Goal: Task Accomplishment & Management: Manage account settings

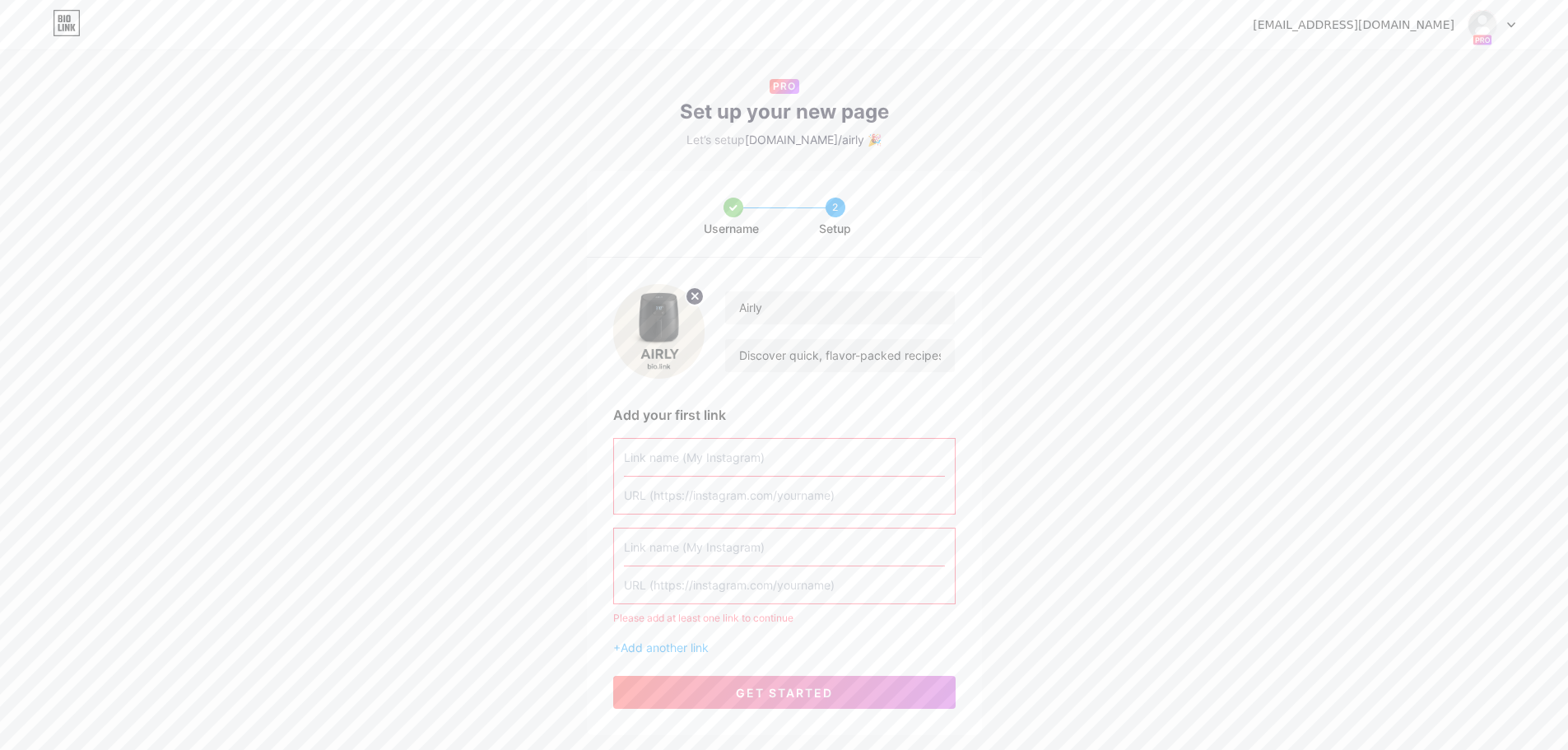
click at [775, 458] on input "text" at bounding box center [785, 457] width 321 height 37
click at [779, 486] on input "text" at bounding box center [785, 495] width 321 height 37
paste input "[URL][DOMAIN_NAME]"
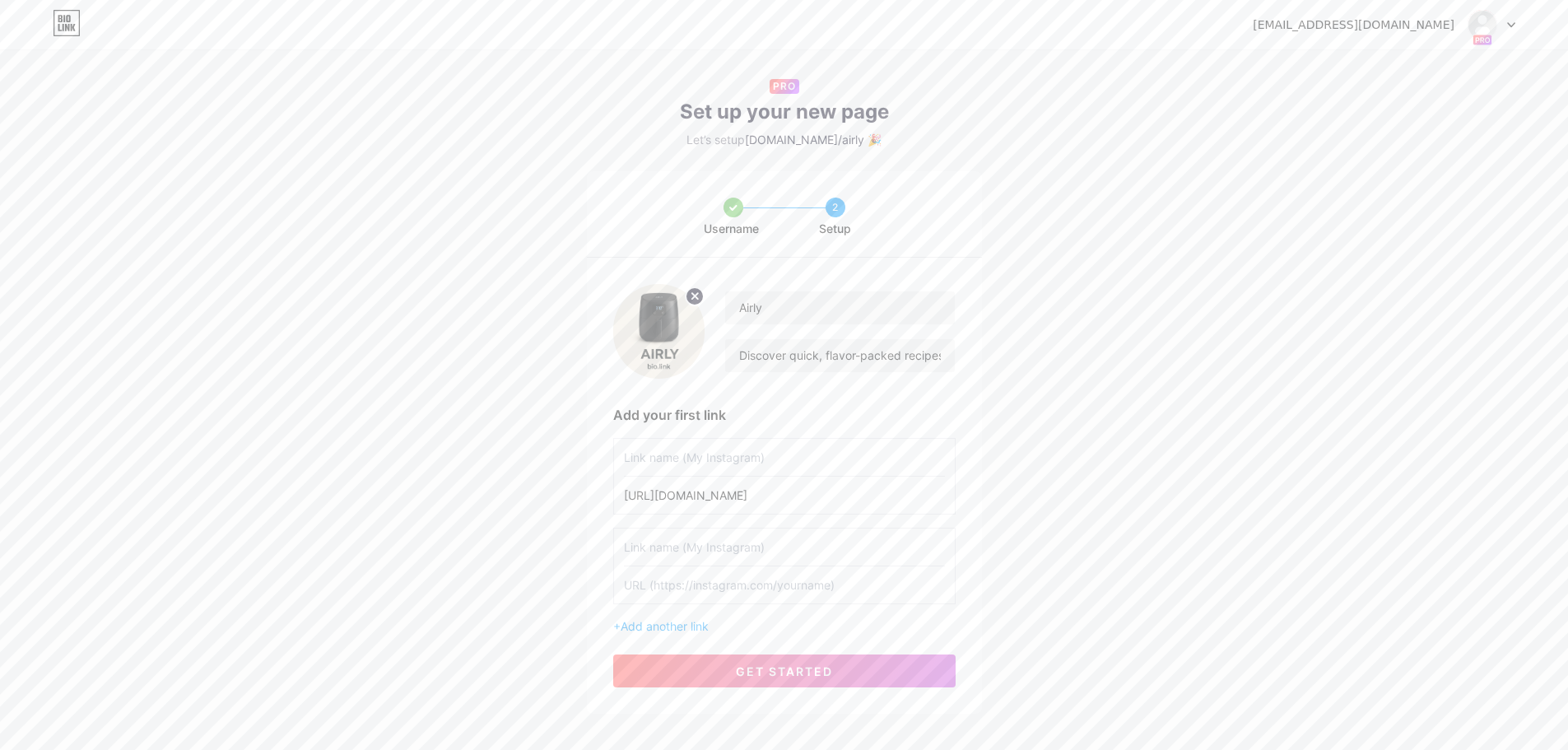
type input "[URL][DOMAIN_NAME]"
click at [773, 454] on input "text" at bounding box center [785, 457] width 321 height 37
click at [653, 457] on input "text" at bounding box center [785, 457] width 321 height 37
click at [650, 461] on input "My pinterest" at bounding box center [785, 457] width 321 height 37
type input "My Pinterest"
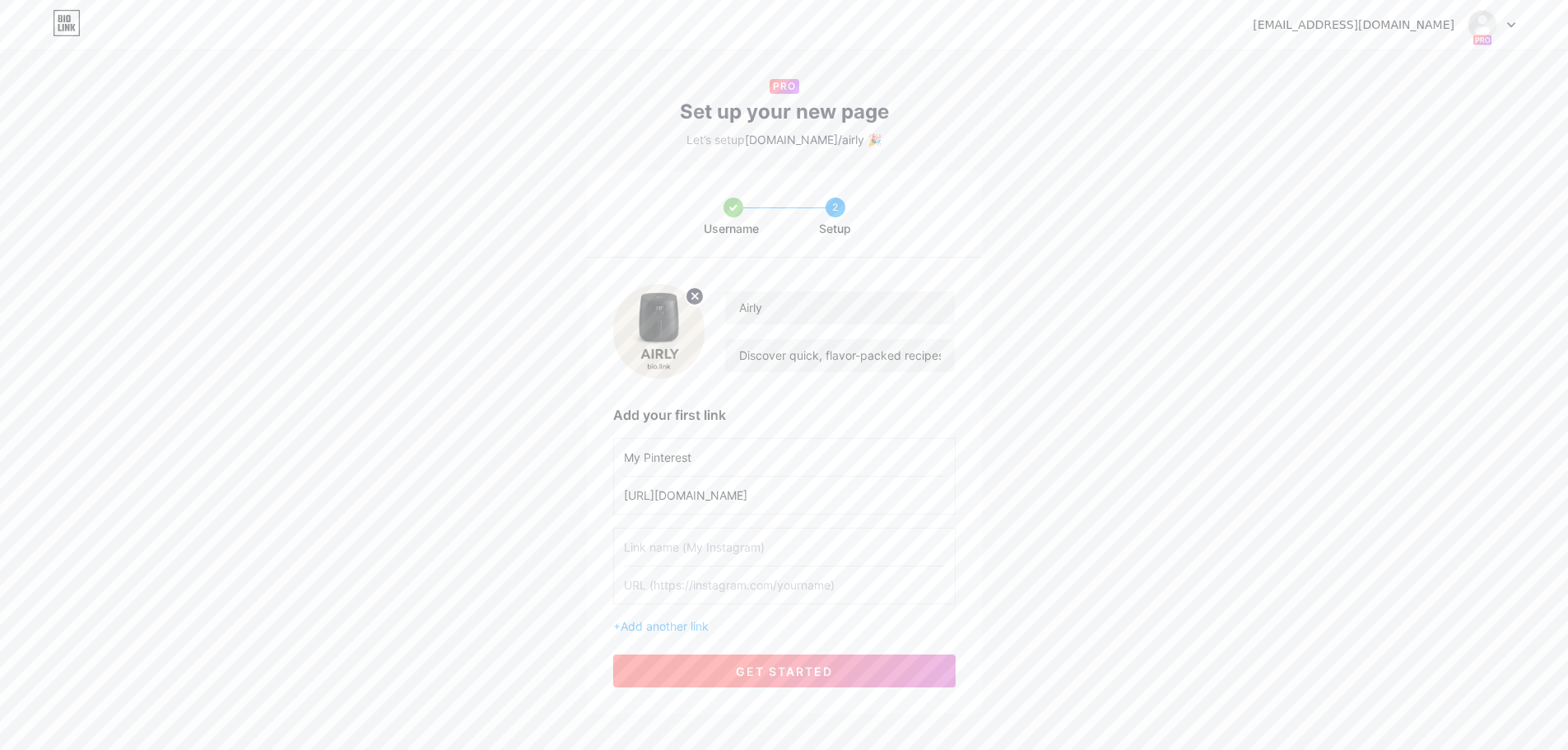
click at [786, 673] on span "get started" at bounding box center [784, 671] width 97 height 14
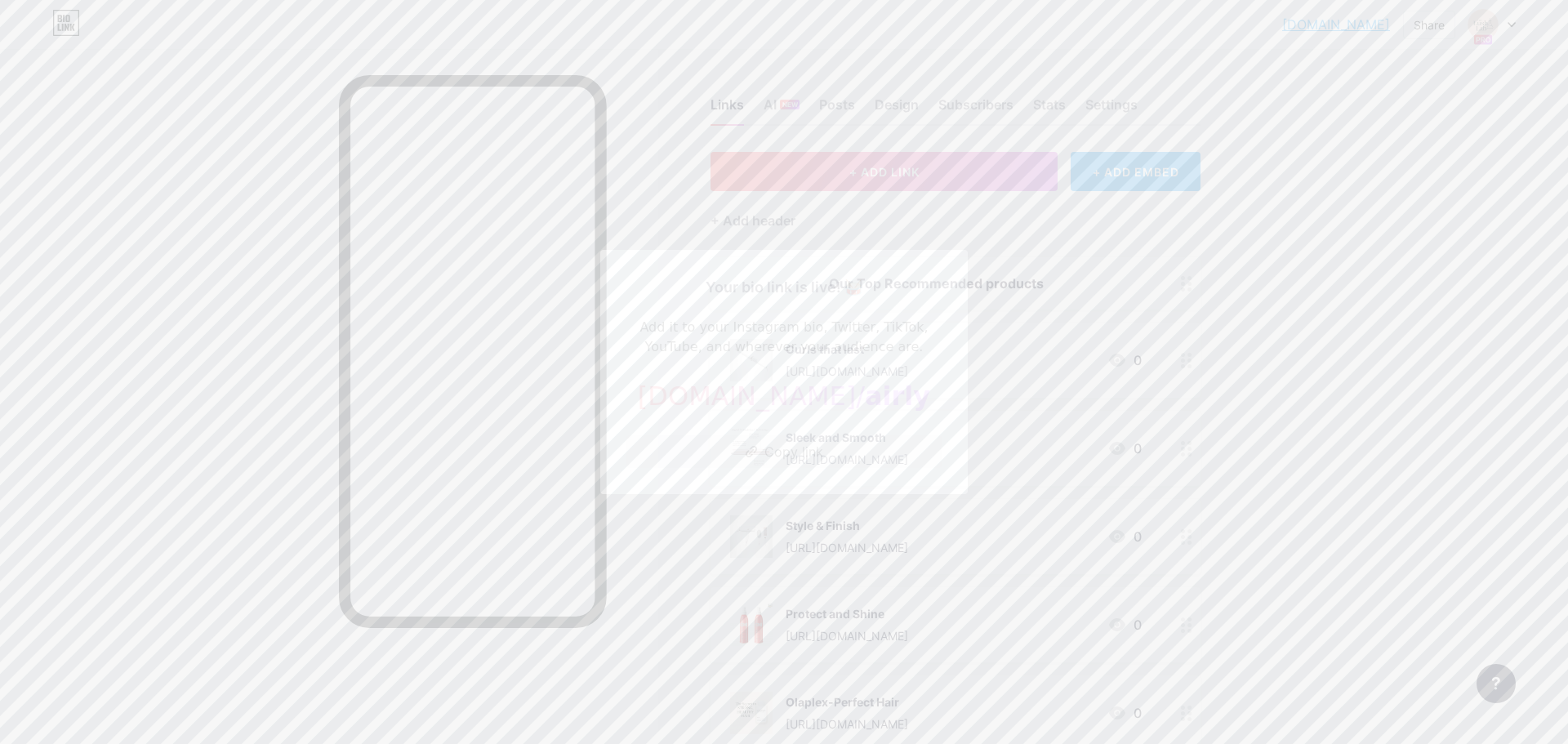
click at [1313, 525] on div at bounding box center [784, 372] width 1568 height 744
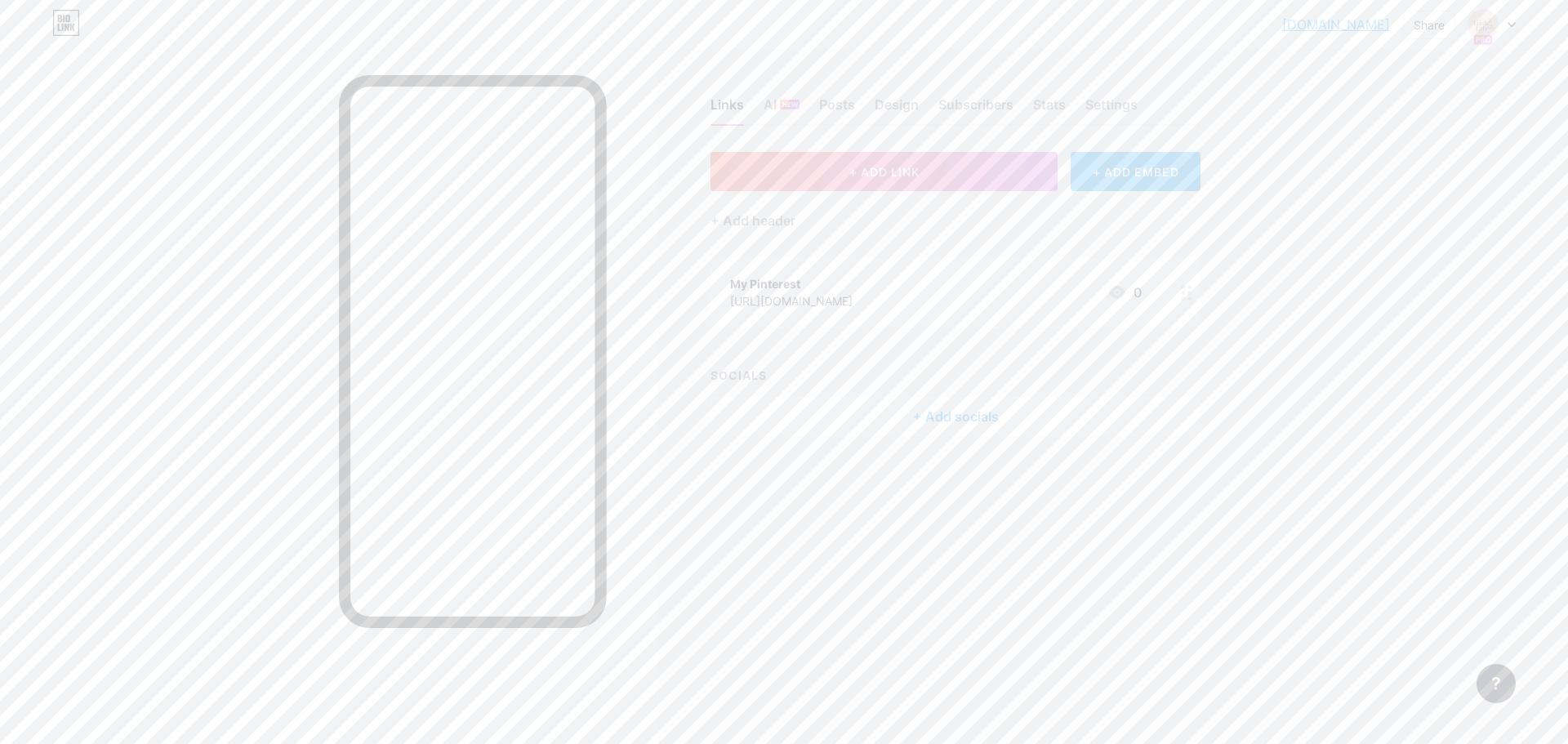
click at [1525, 20] on div "lushlabs.bio.li... lushlabs.bio.link Share Switch accounts TheLushLab bio.link/…" at bounding box center [784, 24] width 1568 height 30
click at [1516, 21] on div "lushlabs.bio.li... lushlabs.bio.link Share Switch accounts TheLushLab bio.link/…" at bounding box center [784, 24] width 1568 height 30
click at [1512, 28] on div at bounding box center [1493, 24] width 48 height 30
click at [1408, 152] on div "[DOMAIN_NAME]/airly" at bounding box center [1420, 159] width 121 height 13
click at [1409, 150] on div "Airly" at bounding box center [1420, 144] width 121 height 13
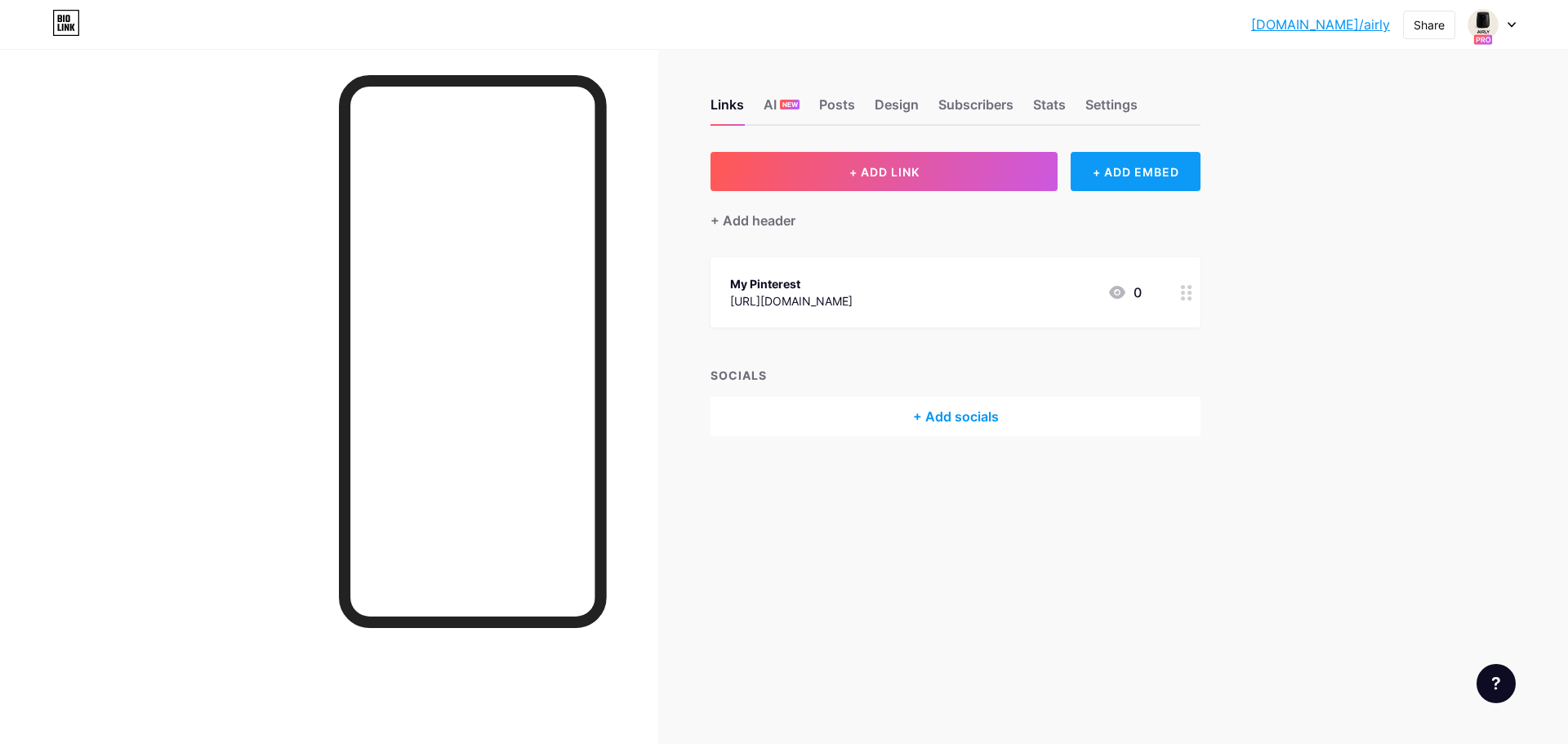
click at [1135, 180] on div "+ ADD EMBED" at bounding box center [1135, 171] width 130 height 39
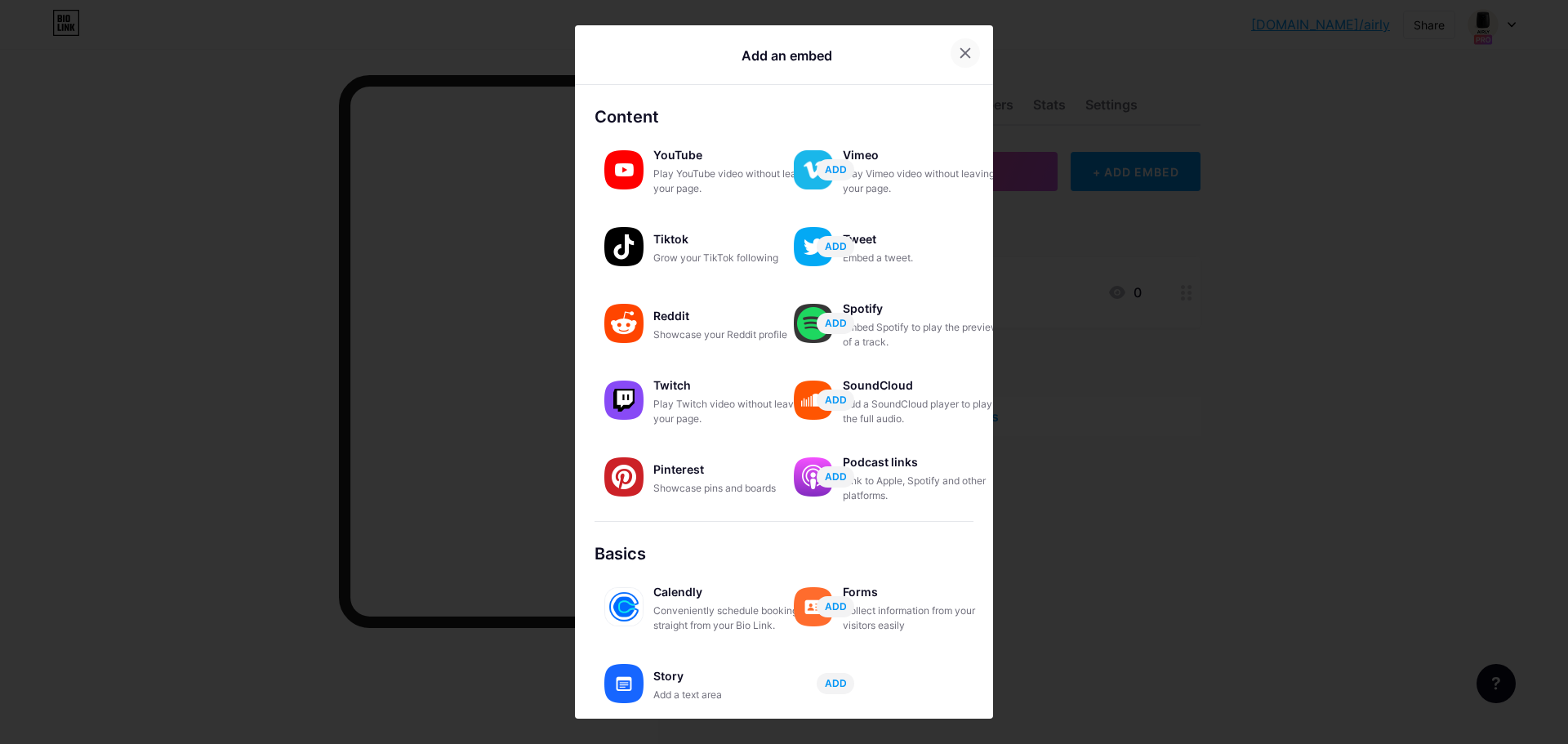
click at [969, 51] on div at bounding box center [965, 52] width 30 height 30
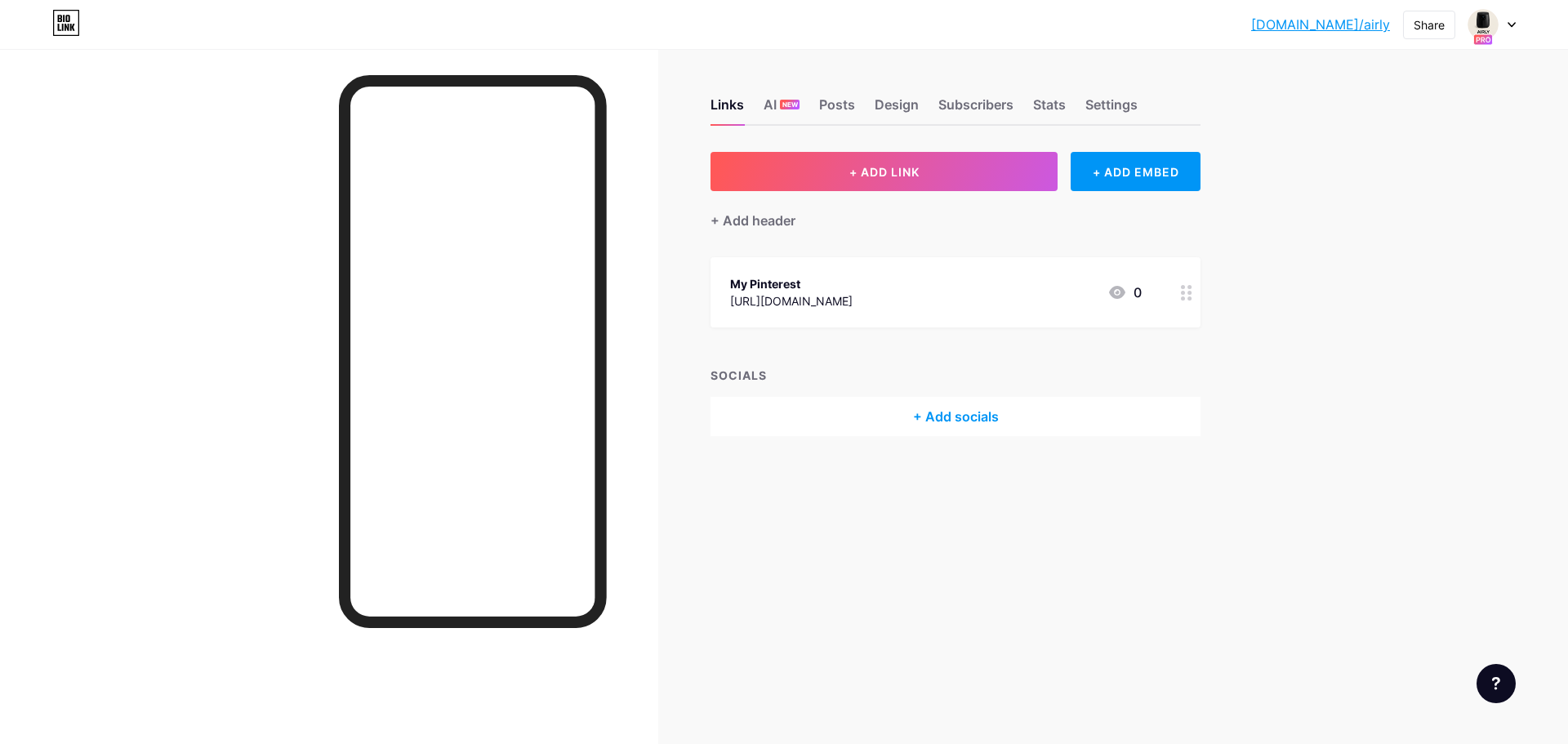
click at [981, 425] on div "+ Add socials" at bounding box center [956, 415] width 490 height 39
click at [924, 124] on div at bounding box center [933, 127] width 30 height 30
click at [932, 129] on div "Links AI NEW Posts Design Subscribers Stats Settings + ADD LINK + ADD EMBED + A…" at bounding box center [635, 283] width 1270 height 469
drag, startPoint x: 932, startPoint y: 138, endPoint x: 932, endPoint y: 157, distance: 19.0
click at [932, 143] on div "Links AI NEW Posts Design Subscribers Stats Settings + ADD LINK + ADD EMBED + A…" at bounding box center [635, 283] width 1270 height 469
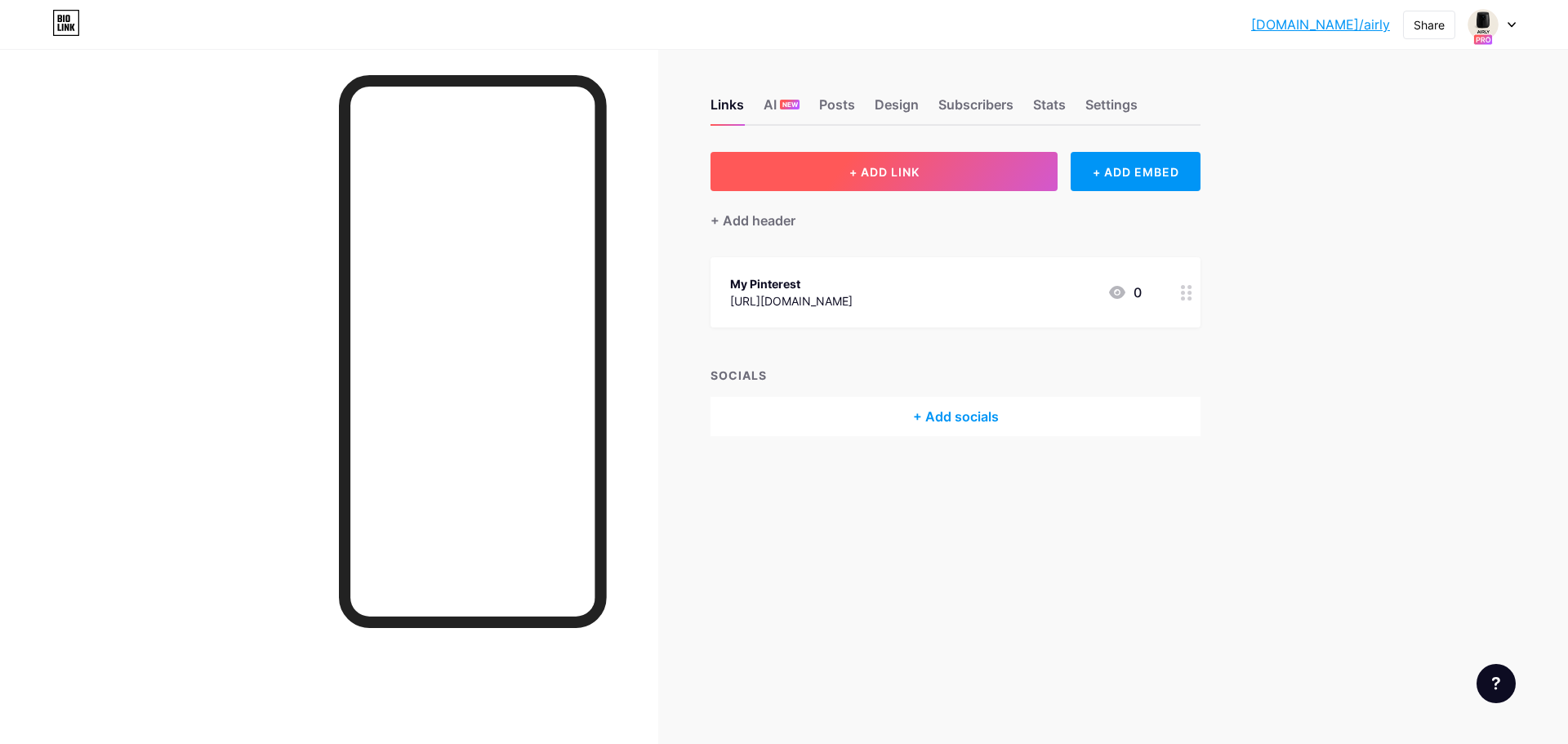
click at [932, 157] on button "+ ADD LINK" at bounding box center [885, 171] width 347 height 39
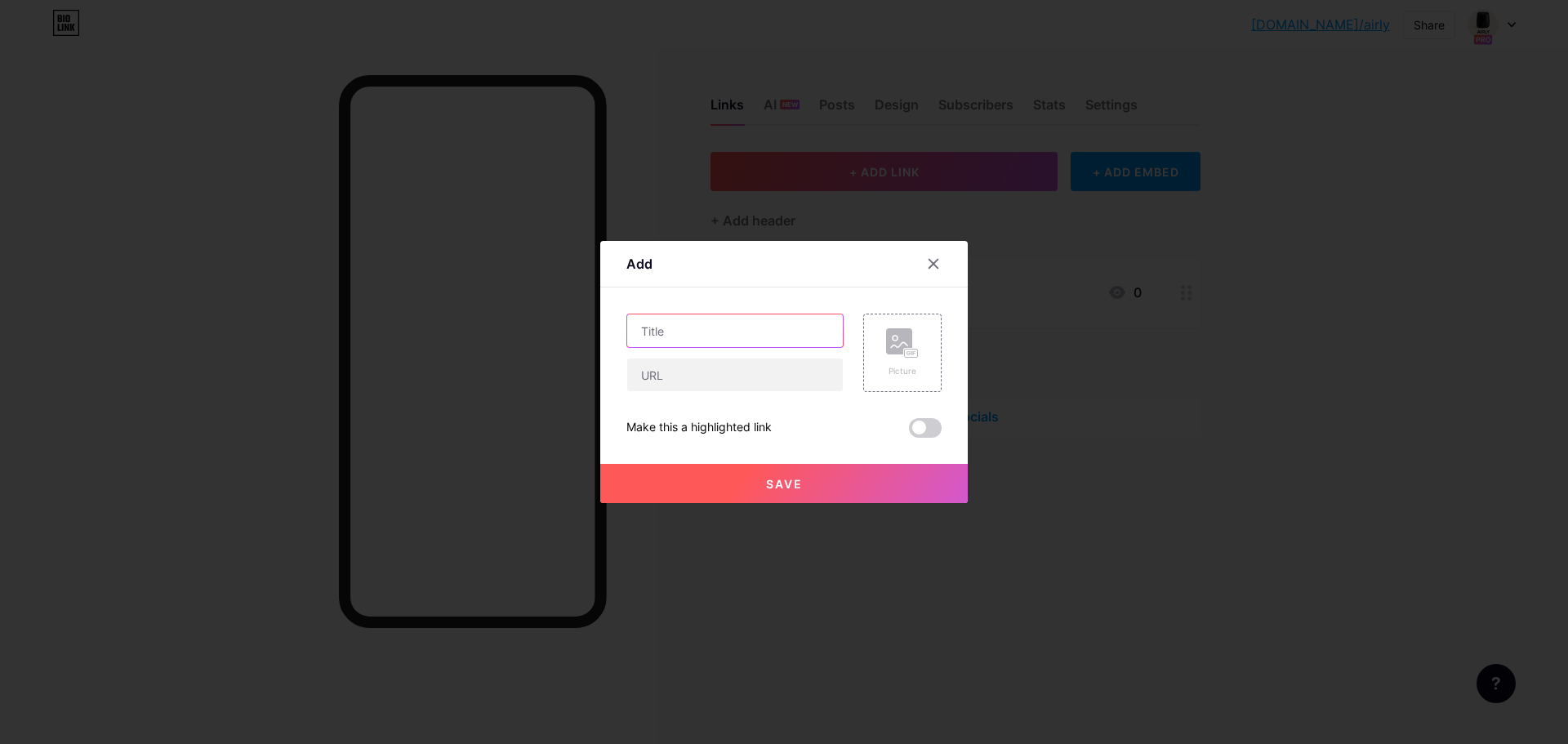
click at [763, 329] on input "text" at bounding box center [735, 331] width 215 height 32
click at [887, 352] on rect at bounding box center [899, 340] width 26 height 26
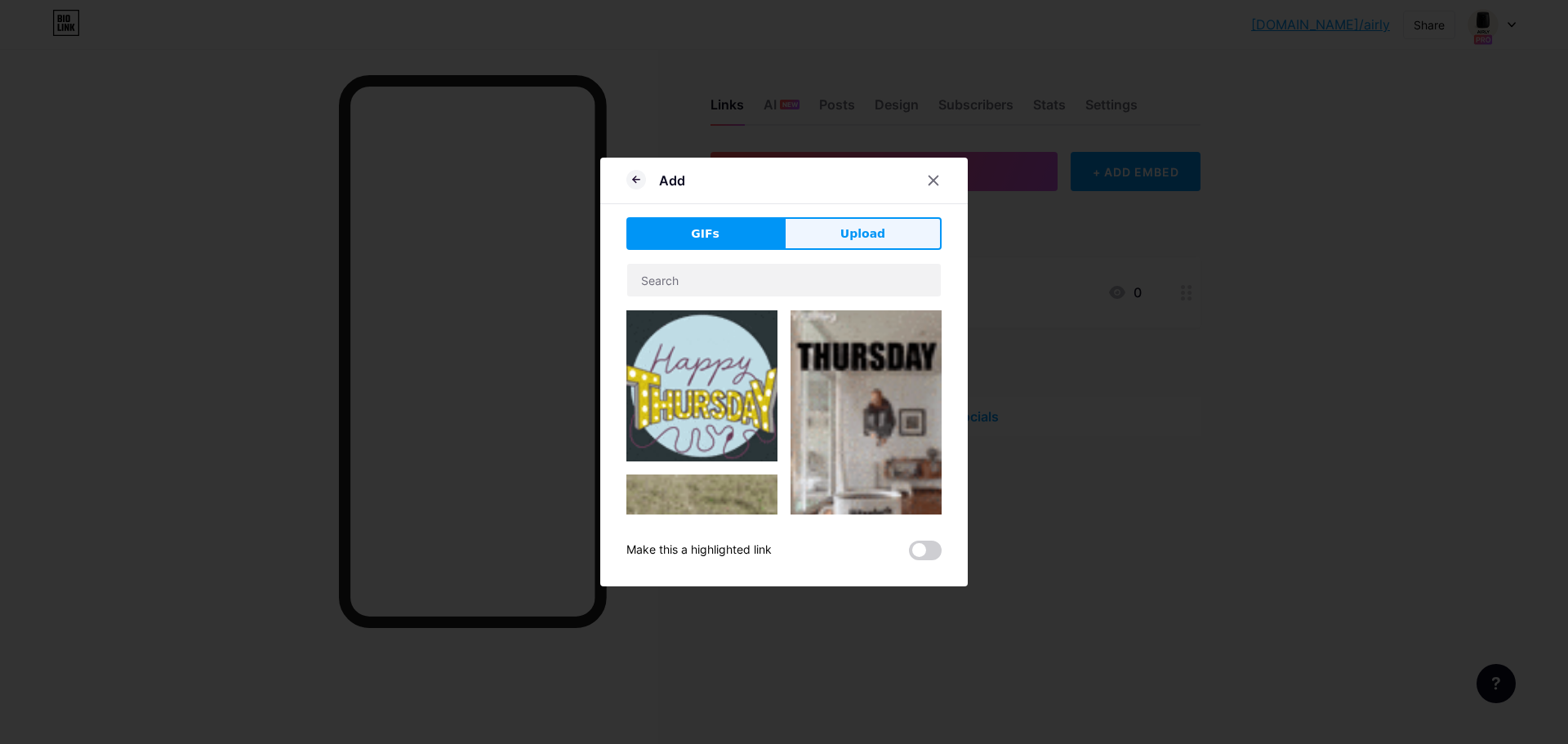
click at [837, 237] on button "Upload" at bounding box center [863, 233] width 157 height 32
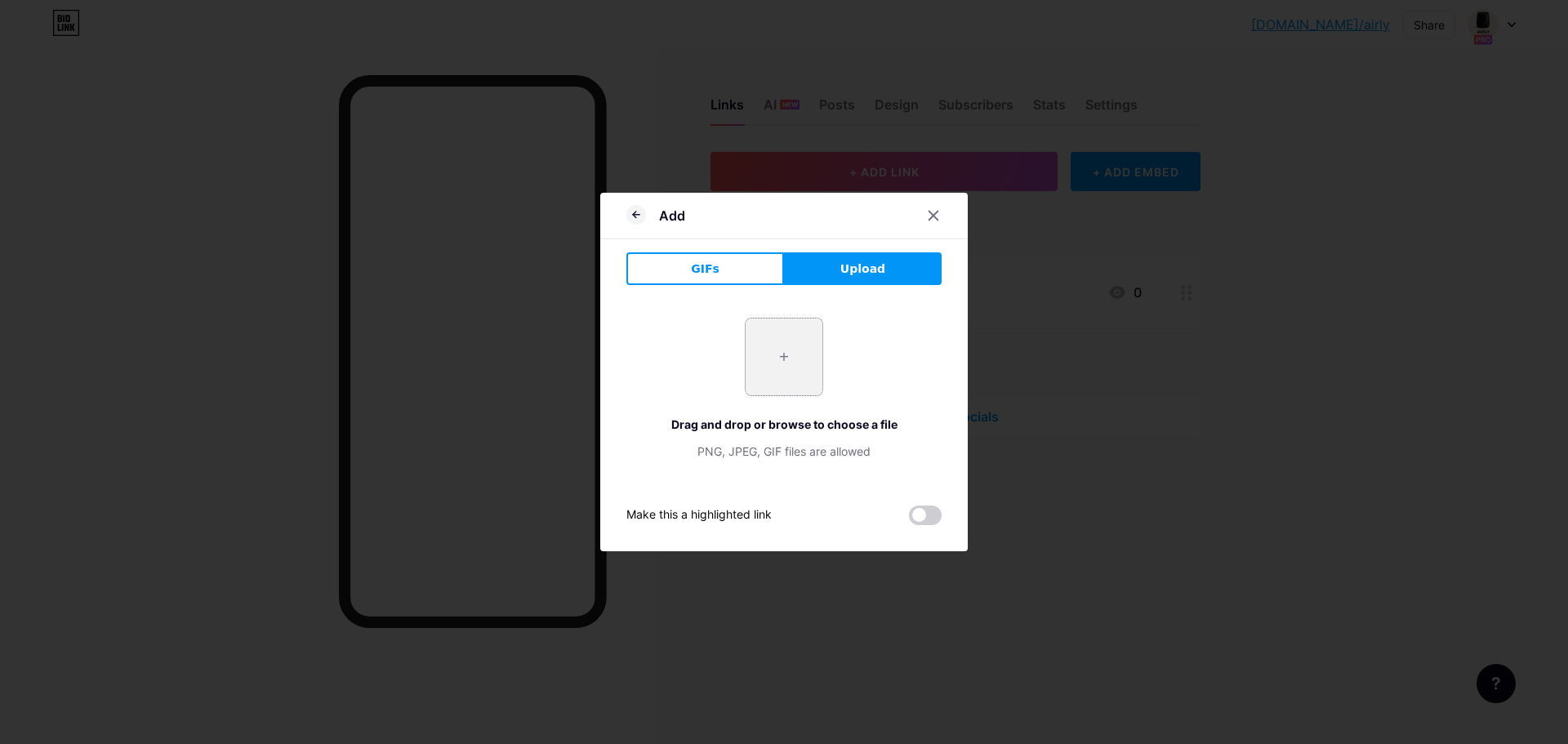
click at [784, 367] on input "file" at bounding box center [784, 356] width 77 height 77
type input "C:\fakepath\511+uXaPLlL._AC_SX679_.jpg"
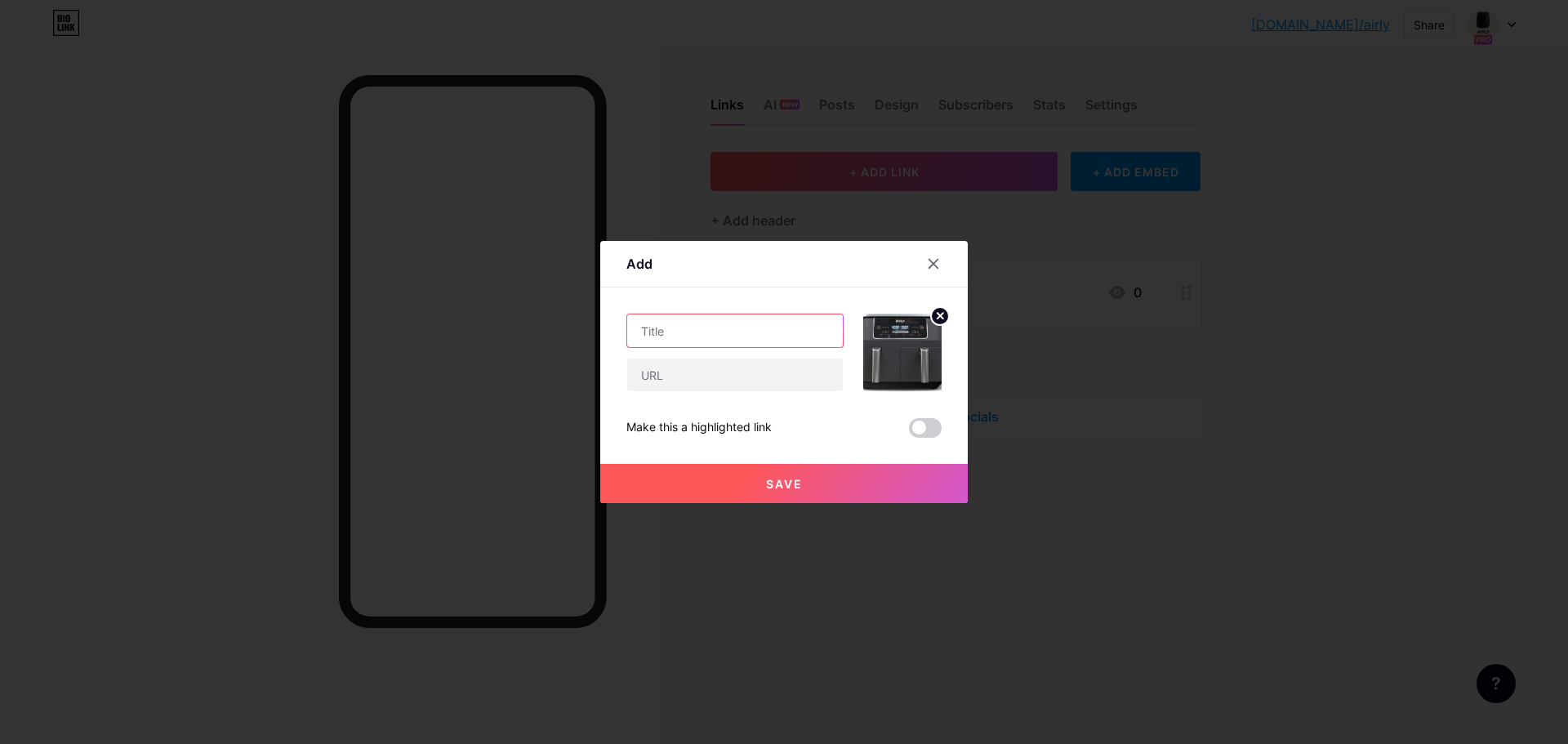
click at [772, 326] on input "text" at bounding box center [735, 331] width 215 height 32
type input "Ninja Foodie"
click at [706, 376] on input "text" at bounding box center [735, 374] width 215 height 32
paste input "[URL][DOMAIN_NAME]"
type input "[URL][DOMAIN_NAME]"
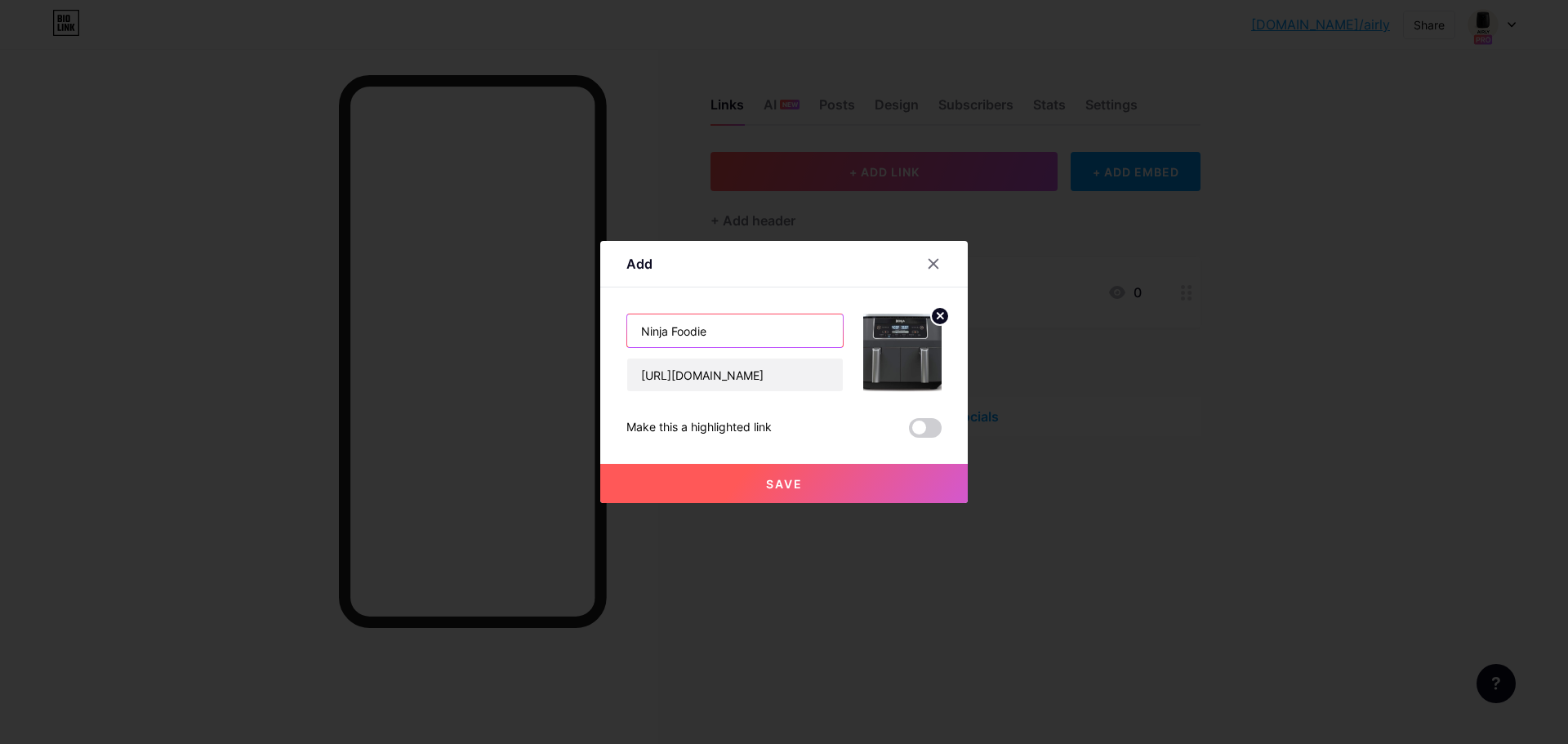
click at [729, 336] on input "Ninja Foodie" at bounding box center [735, 331] width 215 height 32
type input "Ninja Foodi Air Fryer"
click at [791, 482] on span "Save" at bounding box center [784, 483] width 37 height 14
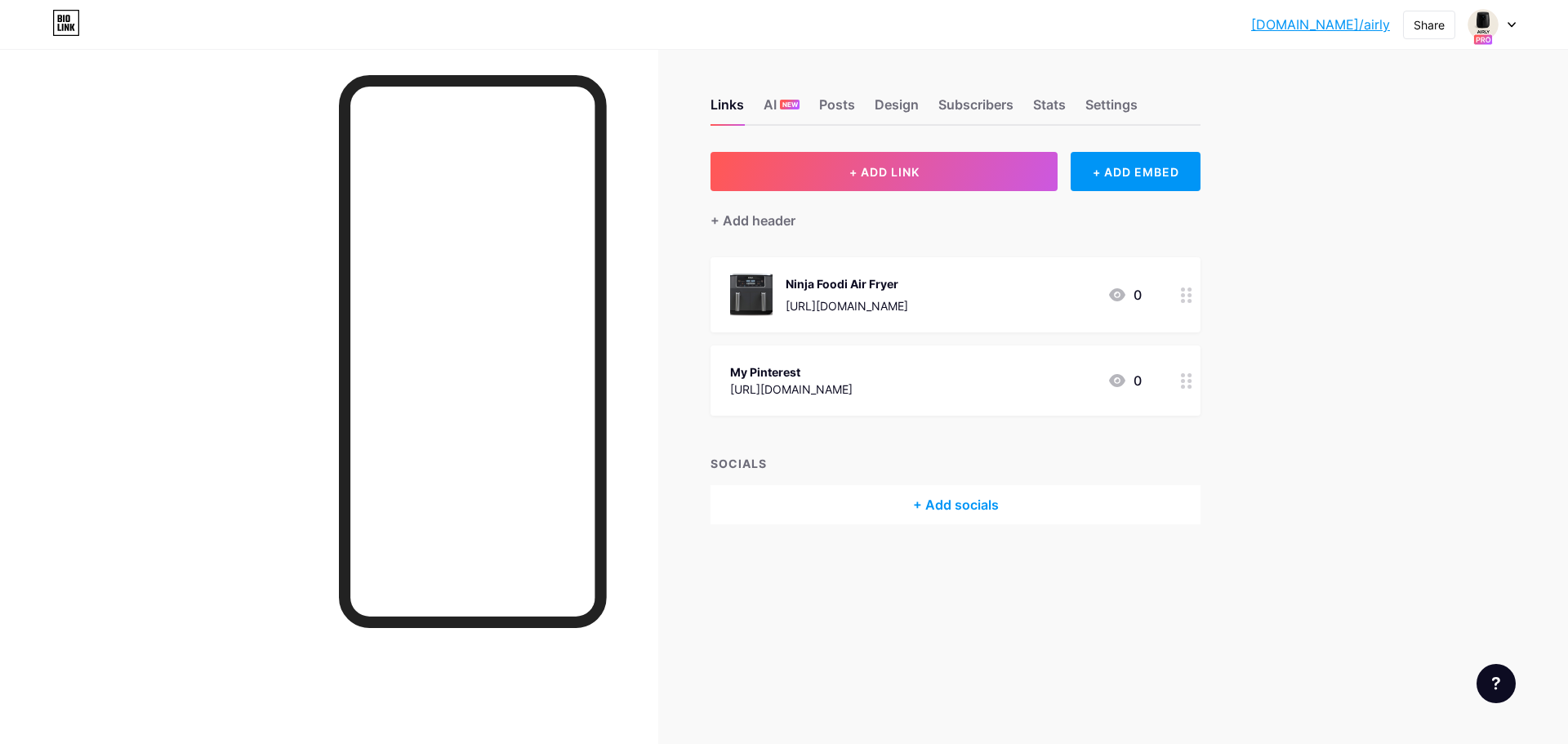
drag, startPoint x: 888, startPoint y: 103, endPoint x: 894, endPoint y: 128, distance: 25.7
click at [888, 103] on div "Design" at bounding box center [897, 109] width 44 height 30
click at [847, 105] on div "Posts" at bounding box center [837, 109] width 36 height 30
click at [881, 106] on div "Design" at bounding box center [897, 109] width 44 height 30
click at [984, 110] on div "Subscribers" at bounding box center [976, 109] width 75 height 30
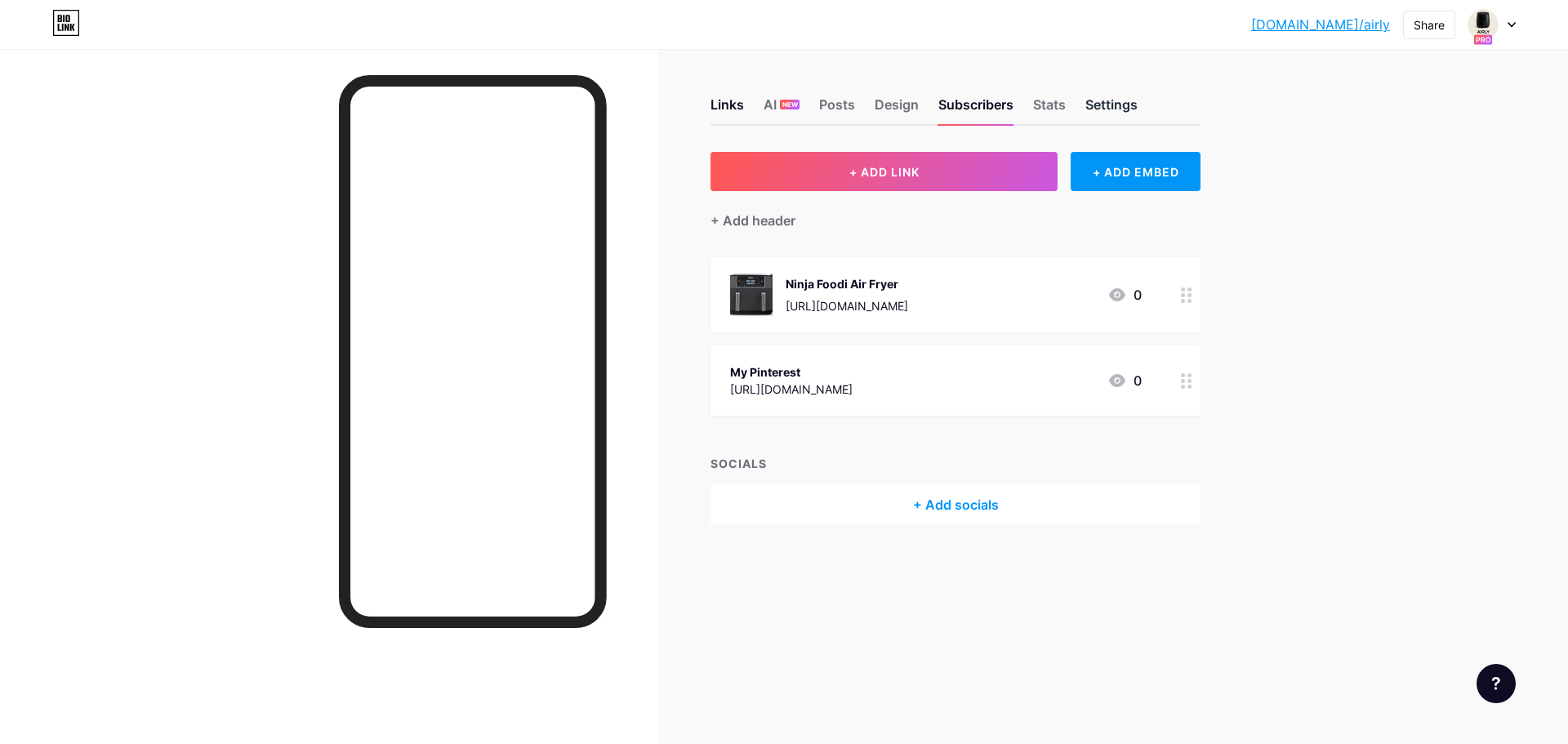
click at [1115, 98] on div "Settings" at bounding box center [1111, 109] width 52 height 30
click at [741, 98] on div "Links" at bounding box center [727, 109] width 33 height 30
click at [774, 109] on div "AI NEW" at bounding box center [782, 109] width 36 height 30
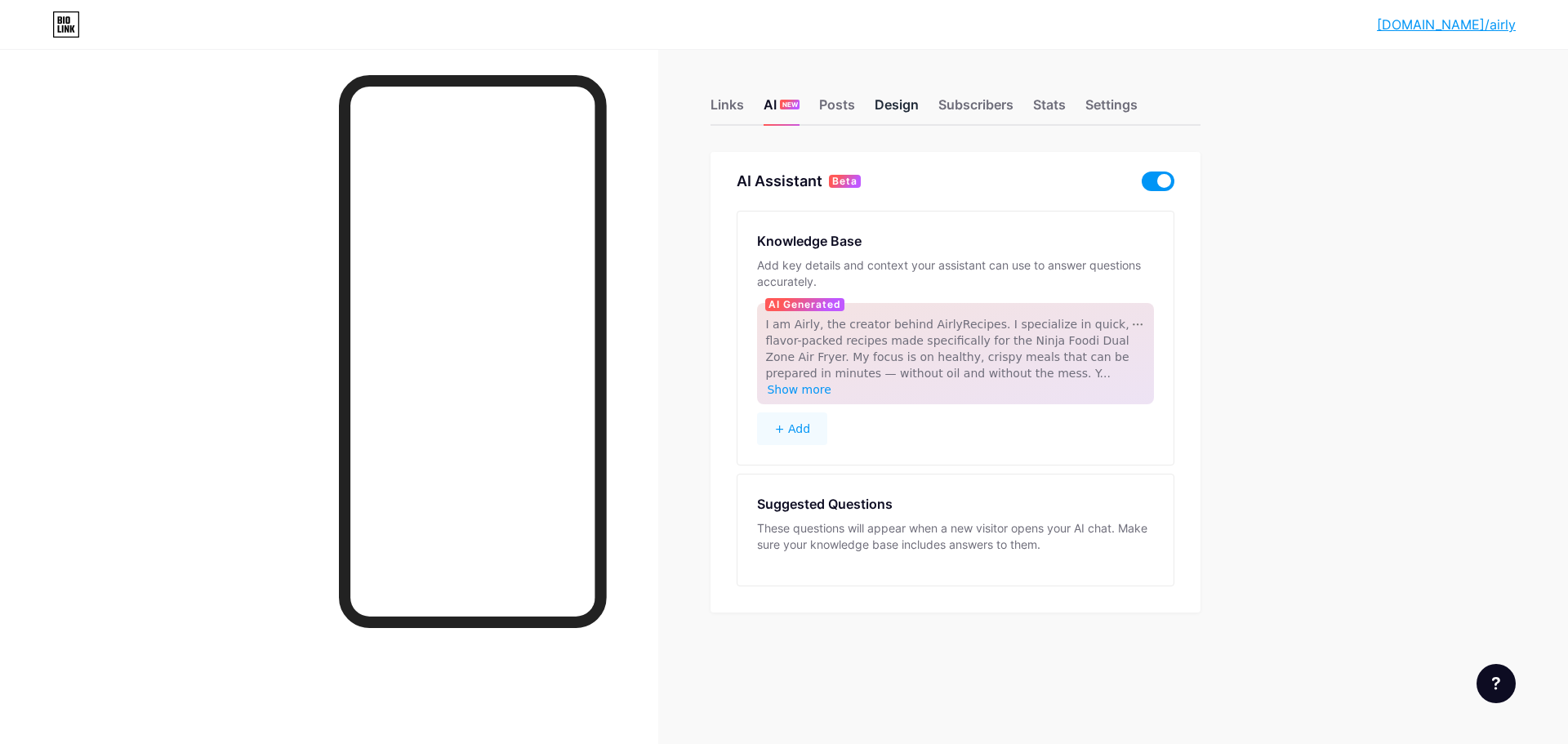
click at [907, 109] on div "Design" at bounding box center [897, 109] width 44 height 30
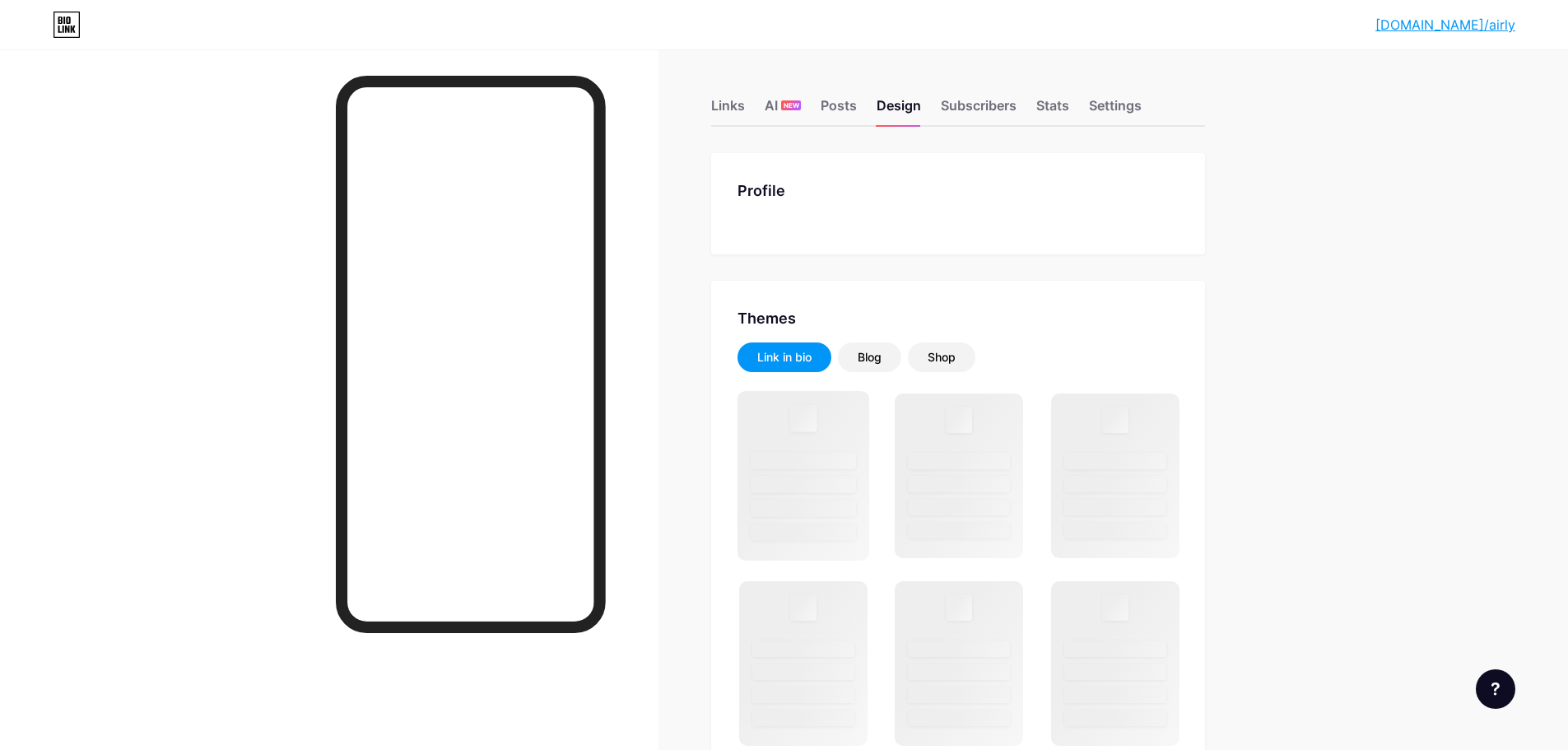
click at [817, 441] on div at bounding box center [804, 475] width 133 height 170
click at [735, 101] on div "Links" at bounding box center [727, 109] width 34 height 30
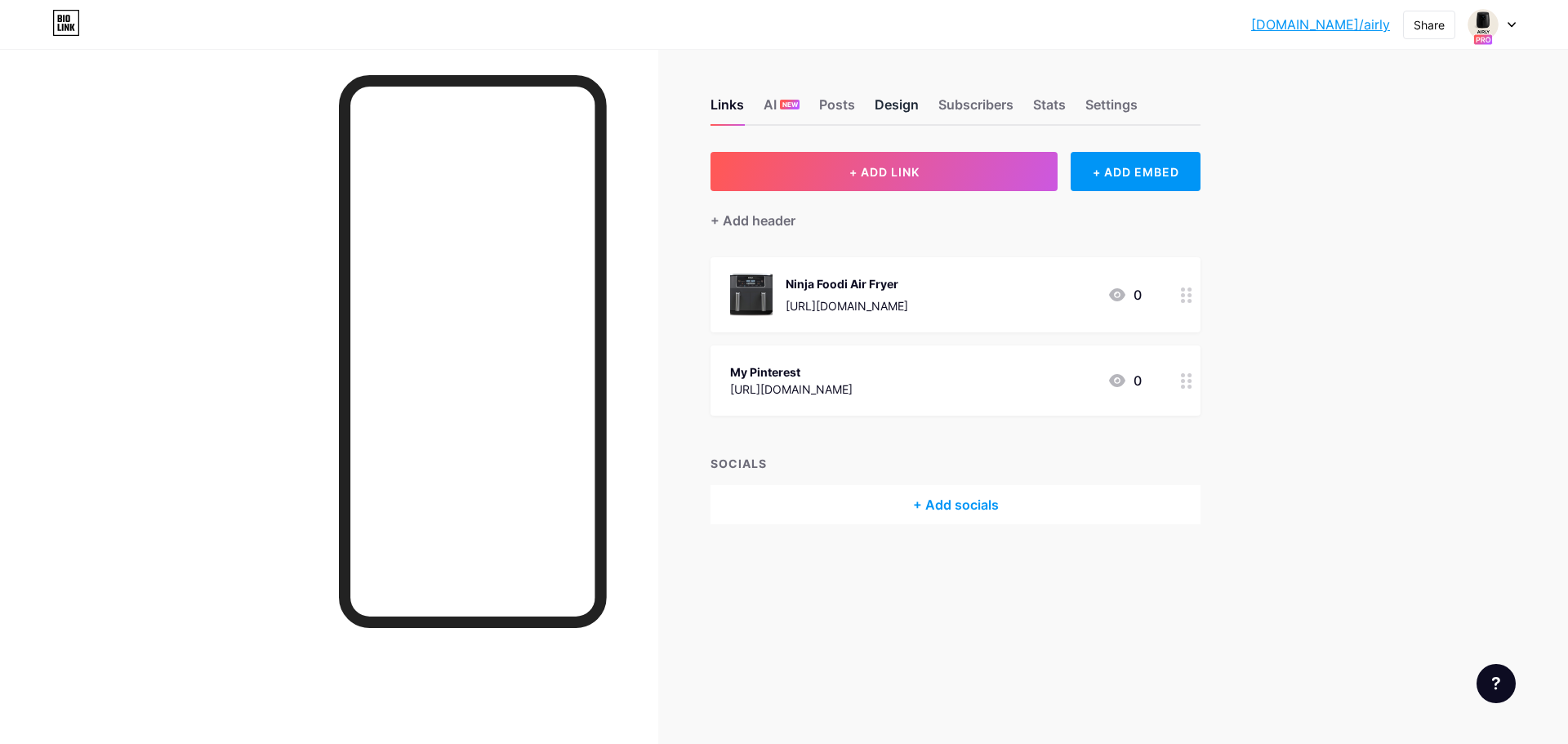
click at [915, 102] on div "Design" at bounding box center [897, 109] width 44 height 30
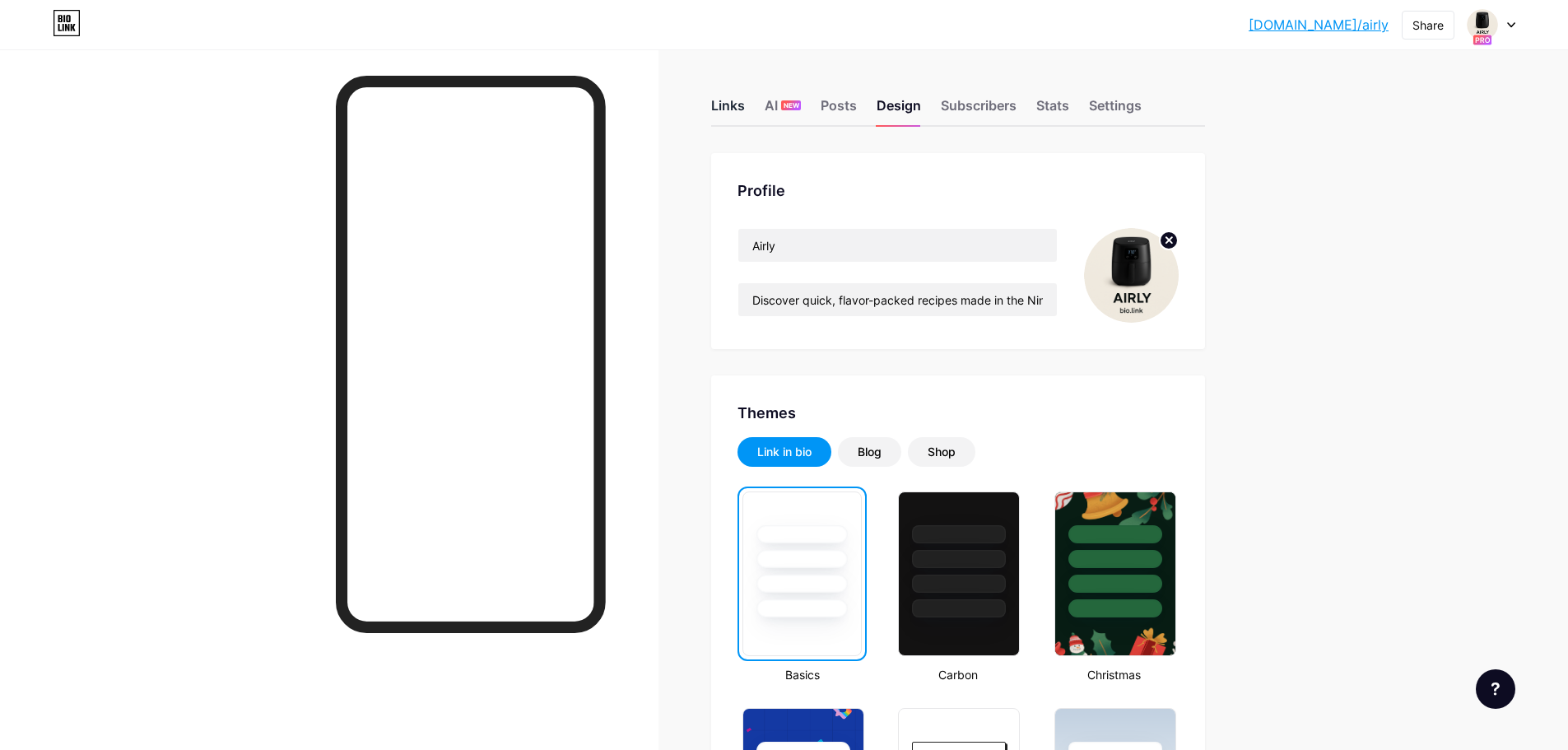
click at [728, 100] on div "Links" at bounding box center [727, 109] width 34 height 30
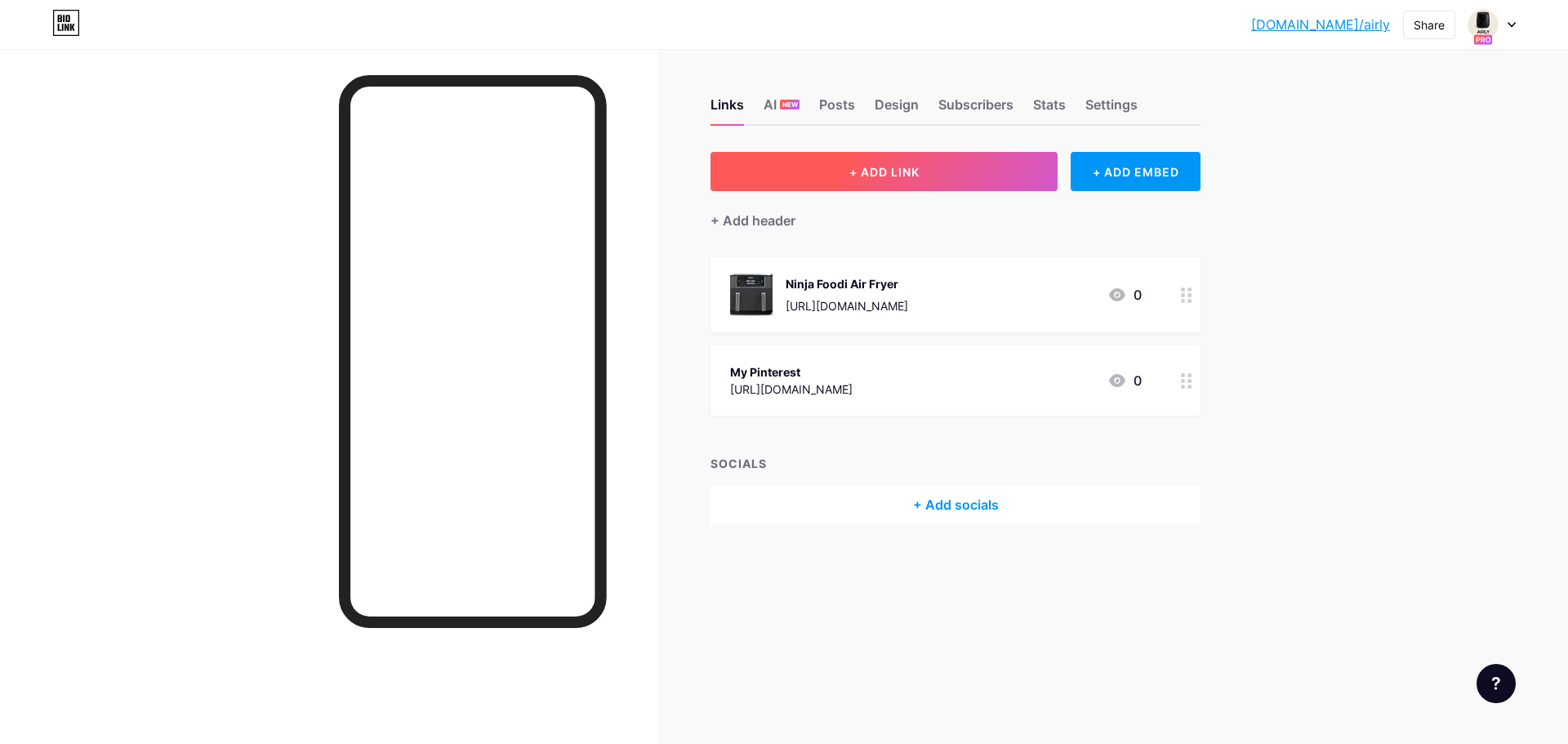
click at [976, 174] on button "+ ADD LINK" at bounding box center [885, 171] width 347 height 39
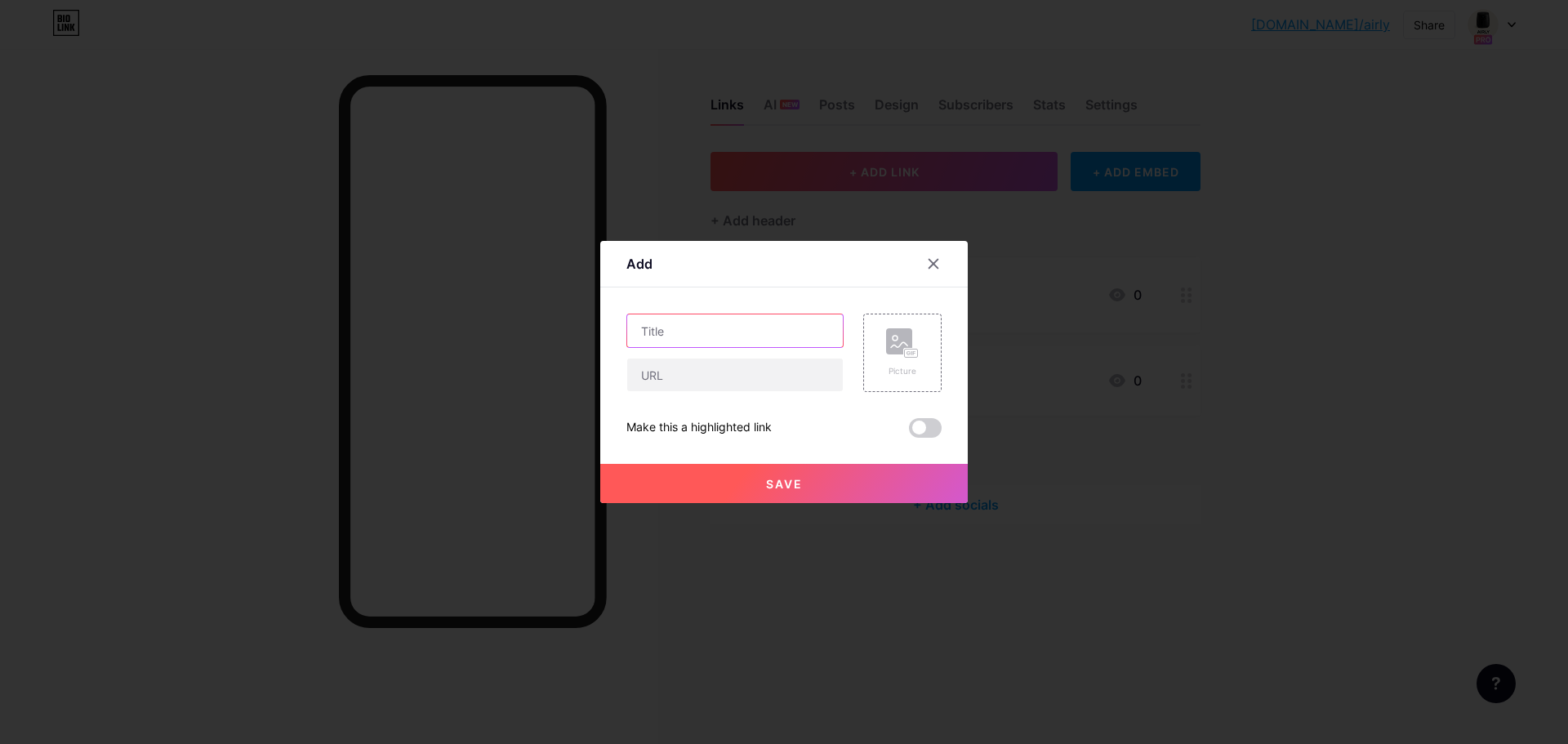
click at [764, 333] on input "text" at bounding box center [735, 331] width 215 height 32
click at [765, 332] on input "text" at bounding box center [735, 331] width 215 height 32
type input "The Only Knife you'll need"
click at [740, 387] on input "text" at bounding box center [735, 374] width 215 height 32
paste input "[URL][DOMAIN_NAME]"
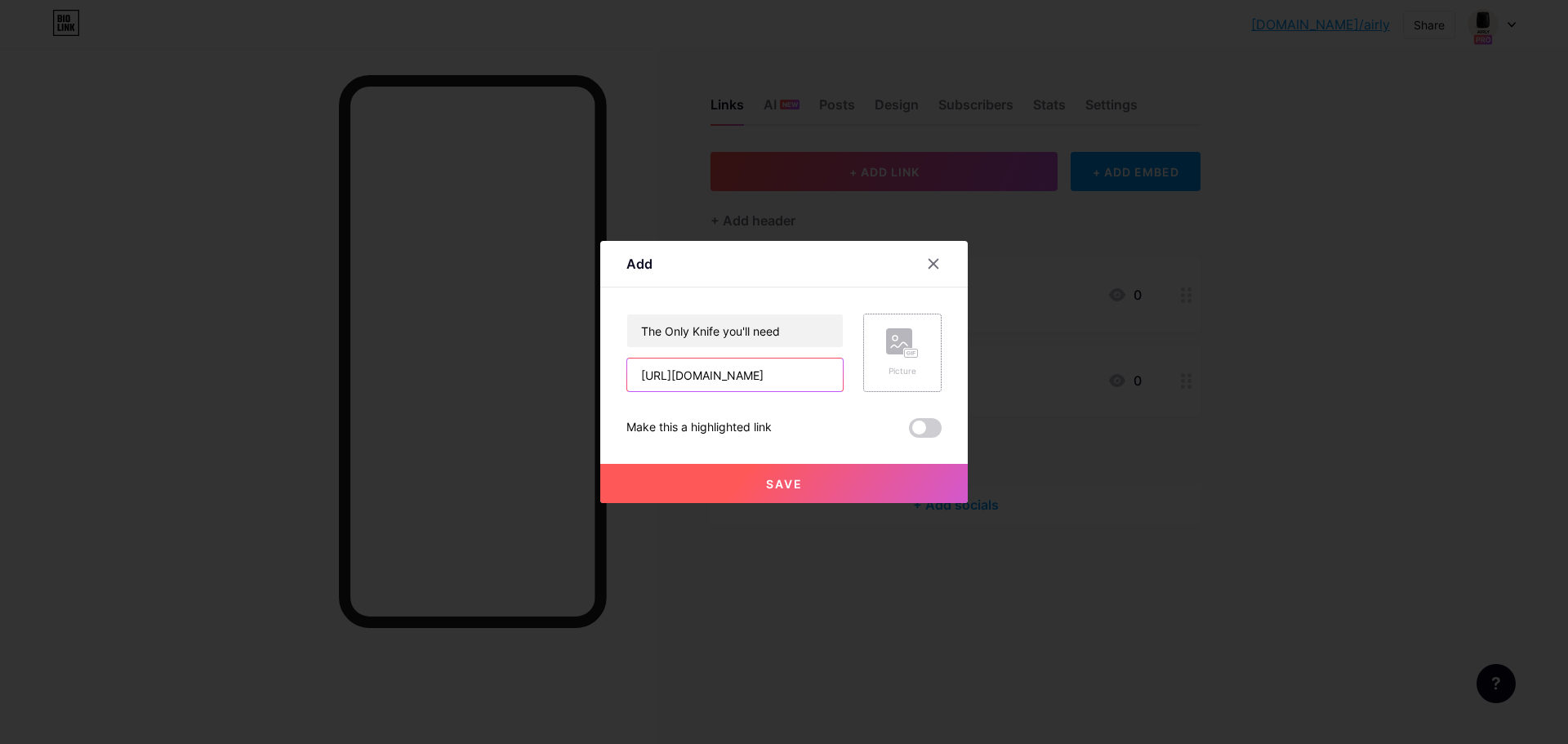
type input "[URL][DOMAIN_NAME]"
click at [917, 361] on div "Picture" at bounding box center [903, 352] width 32 height 49
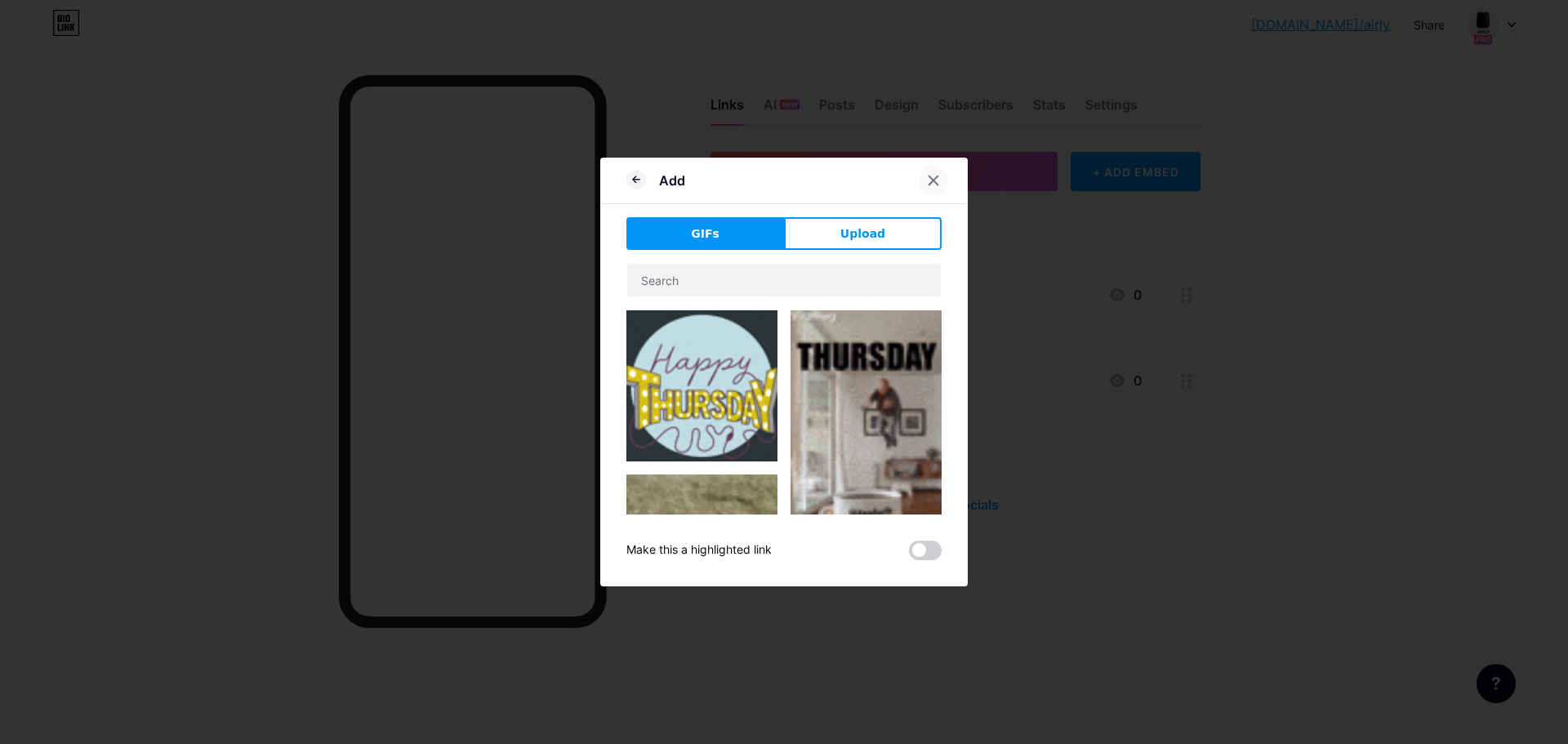
click at [937, 174] on icon at bounding box center [934, 181] width 13 height 13
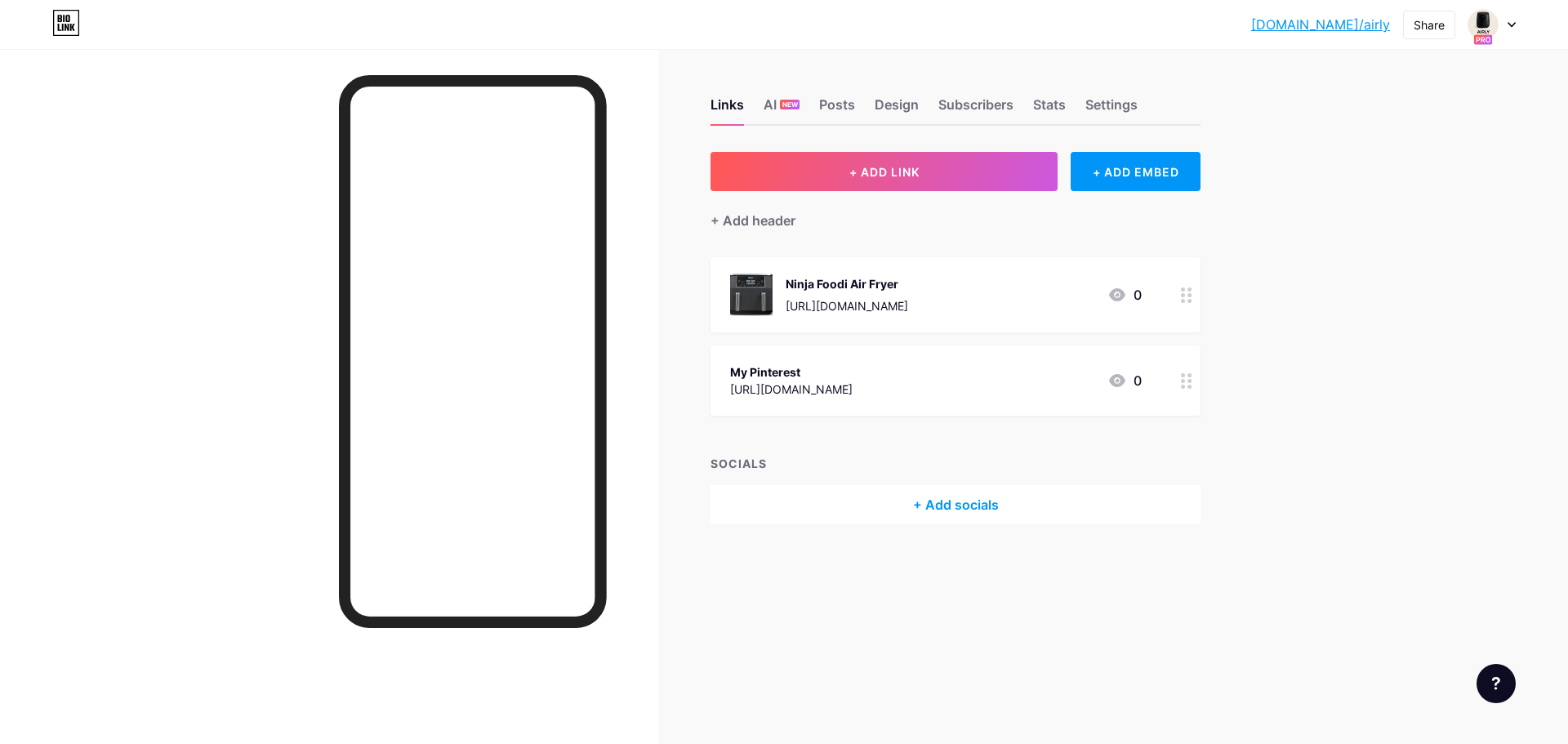
drag, startPoint x: 1312, startPoint y: 306, endPoint x: 1230, endPoint y: 256, distance: 96.0
click at [1297, 300] on div "[DOMAIN_NAME]/airly [DOMAIN_NAME]/airly Share Switch accounts Airly [DOMAIN_NAM…" at bounding box center [784, 372] width 1568 height 744
click at [1008, 166] on button "+ ADD LINK" at bounding box center [885, 171] width 347 height 39
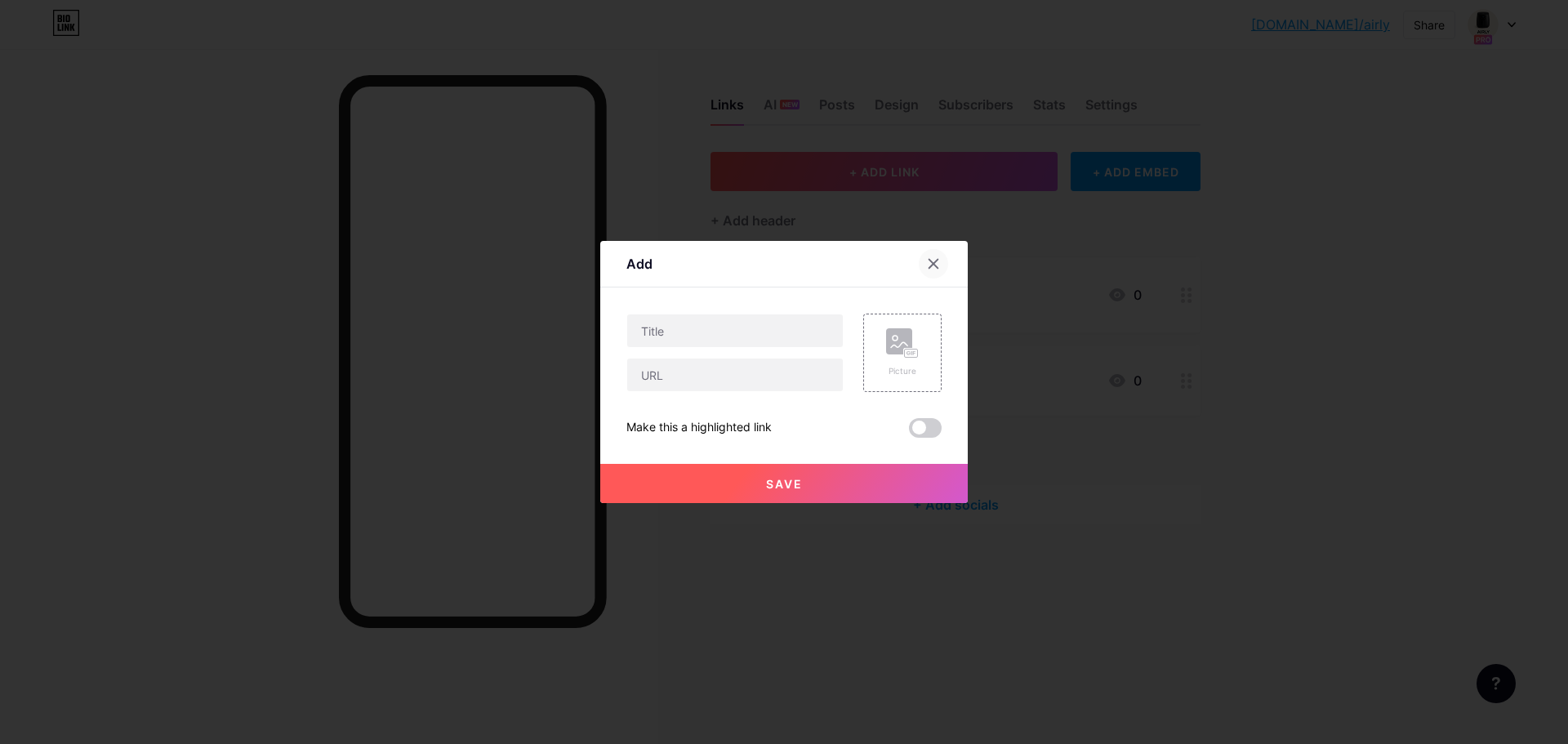
click at [947, 265] on div at bounding box center [933, 263] width 30 height 30
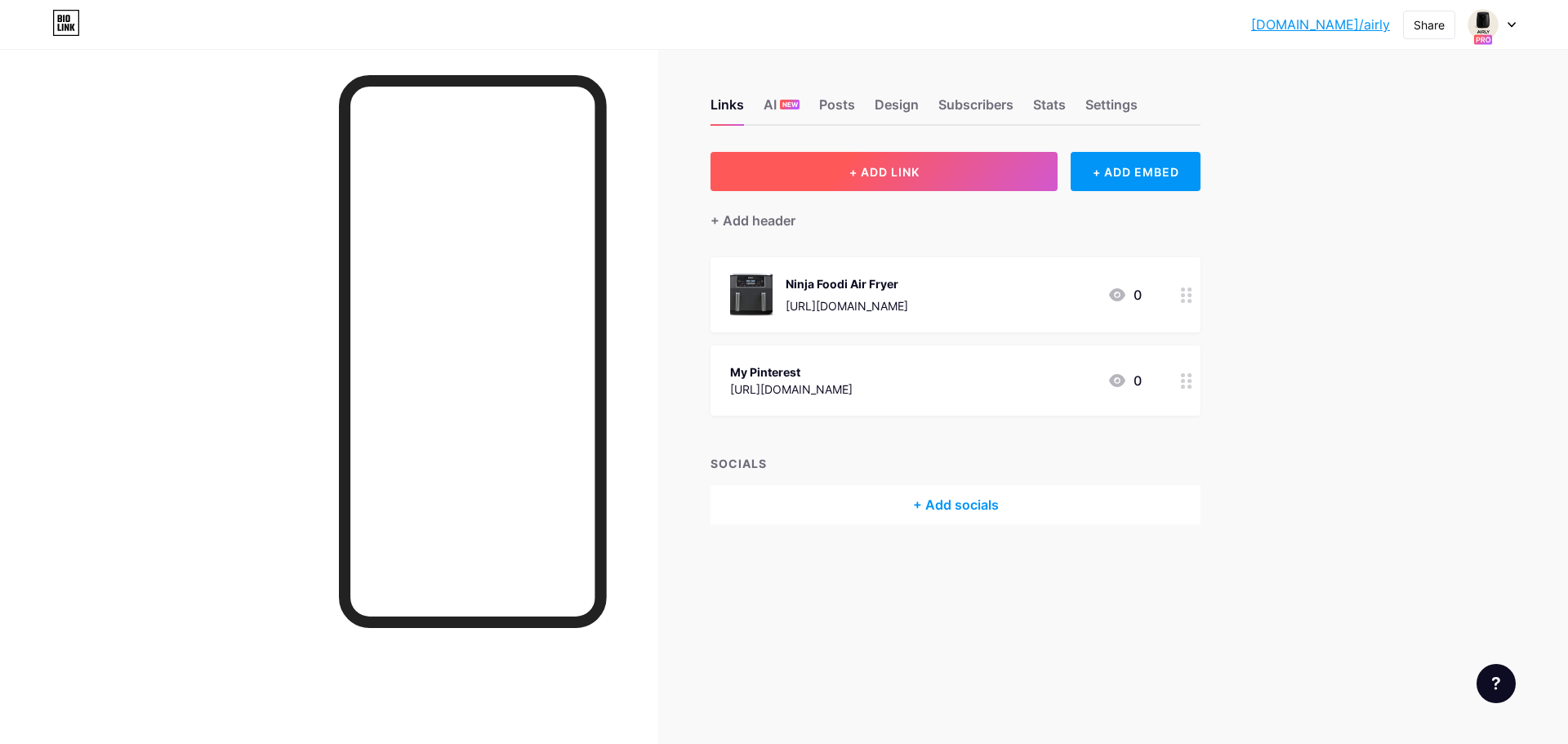
click at [938, 189] on button "+ ADD LINK" at bounding box center [885, 171] width 347 height 39
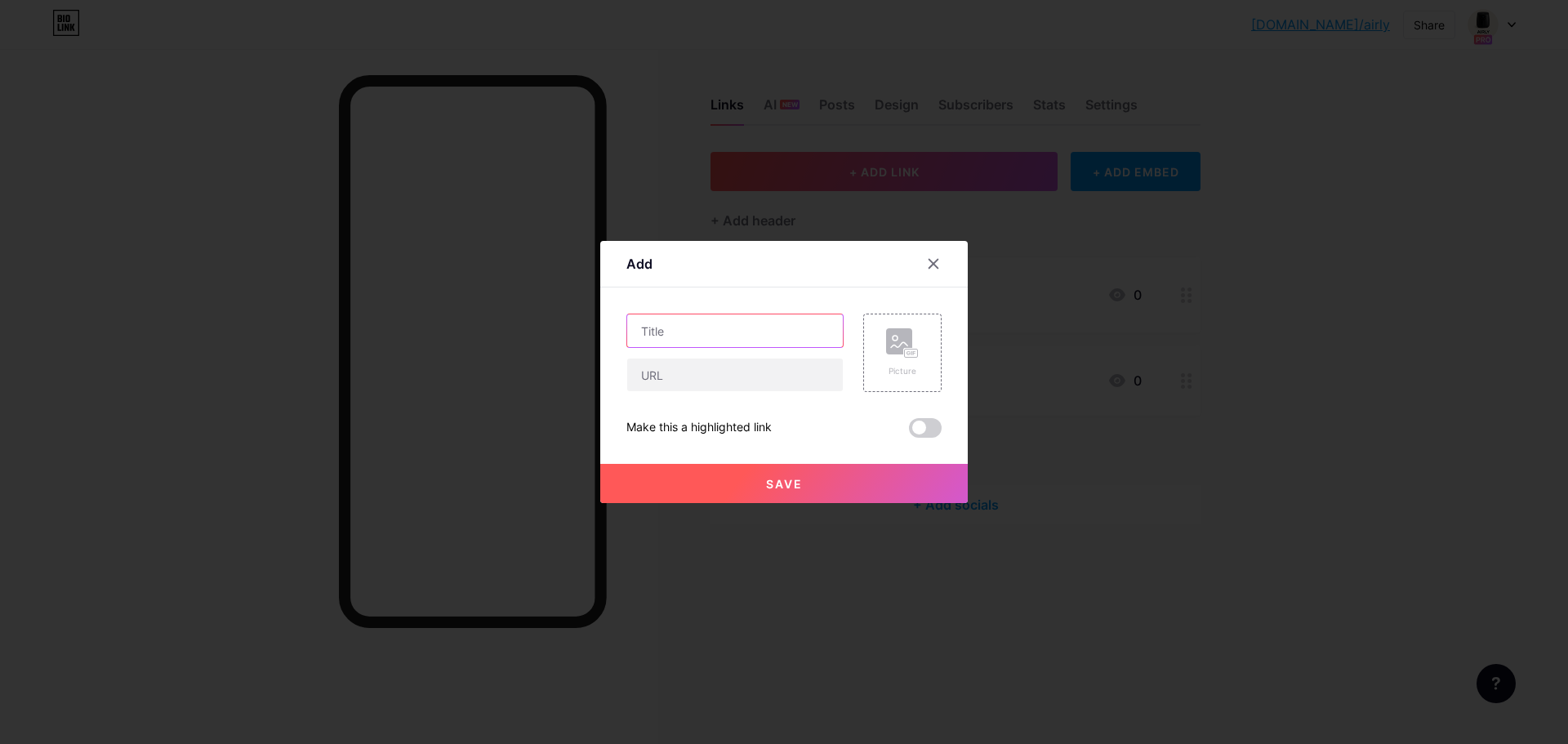
click at [786, 346] on input "text" at bounding box center [735, 331] width 215 height 32
type input "The Only Knife you Need"
paste input "[URL][DOMAIN_NAME]"
drag, startPoint x: 788, startPoint y: 372, endPoint x: 629, endPoint y: 371, distance: 159.0
click at [629, 371] on input "[URL][DOMAIN_NAME]" at bounding box center [735, 374] width 215 height 32
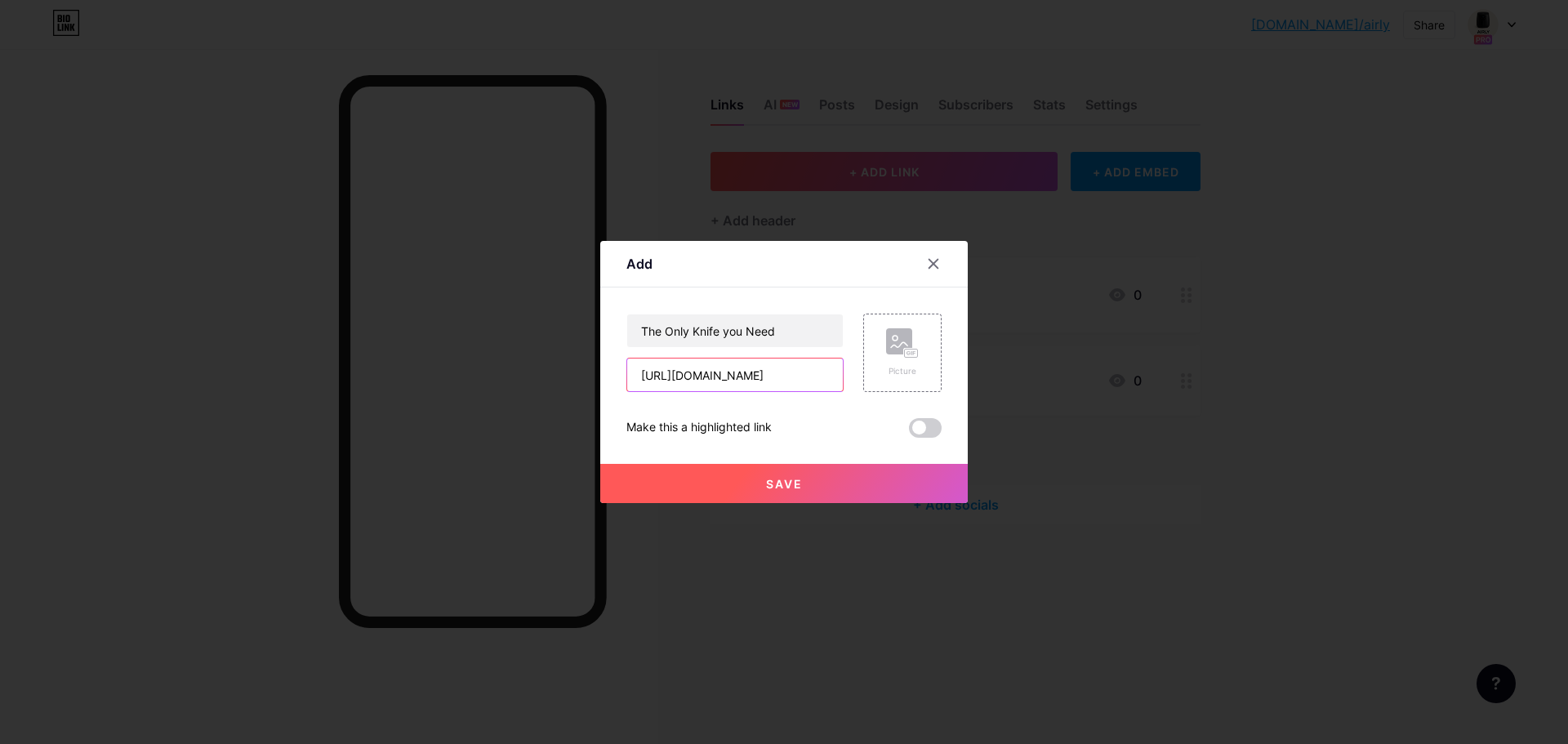
paste input "3IRKE08"
type input "[URL][DOMAIN_NAME]"
click at [898, 349] on rect at bounding box center [899, 340] width 26 height 26
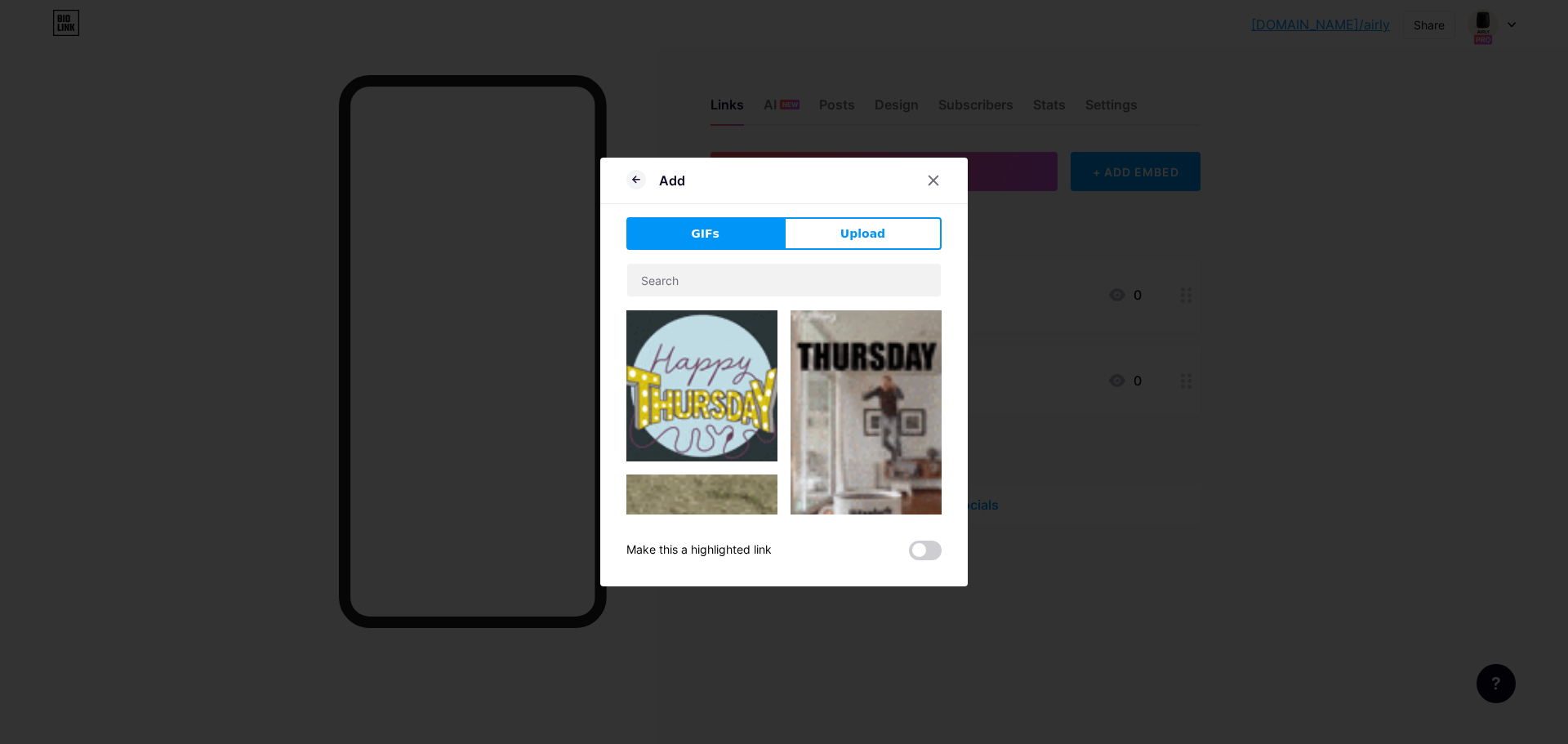
click at [859, 258] on div "GIFs Upload Content YouTube Play YouTube video without leaving your page. ADD V…" at bounding box center [784, 389] width 316 height 343
click at [879, 231] on span "Upload" at bounding box center [863, 234] width 45 height 17
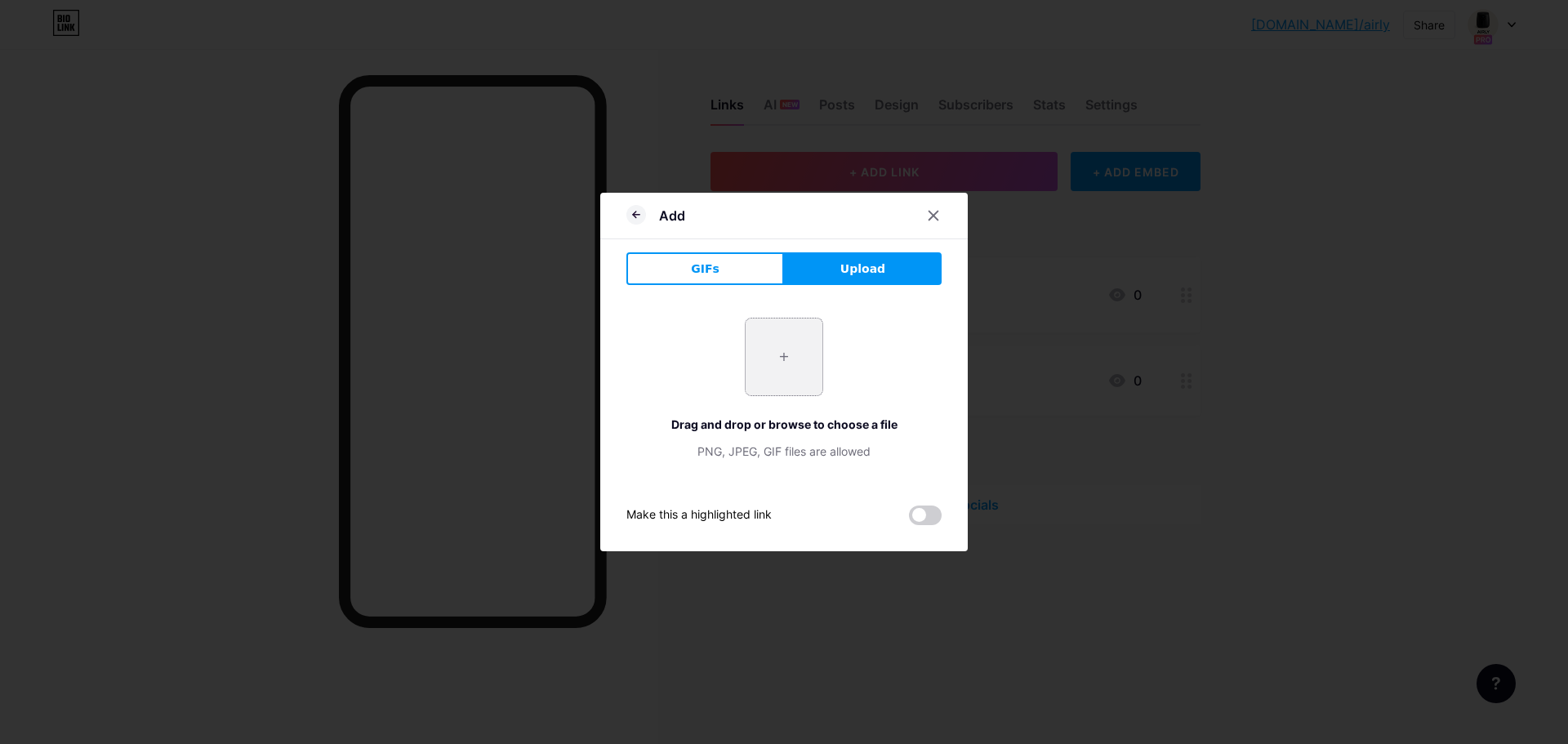
click at [785, 356] on input "file" at bounding box center [784, 356] width 77 height 77
type input "C:\fakepath\512ByGWVojL._AC_SX679_.jpg"
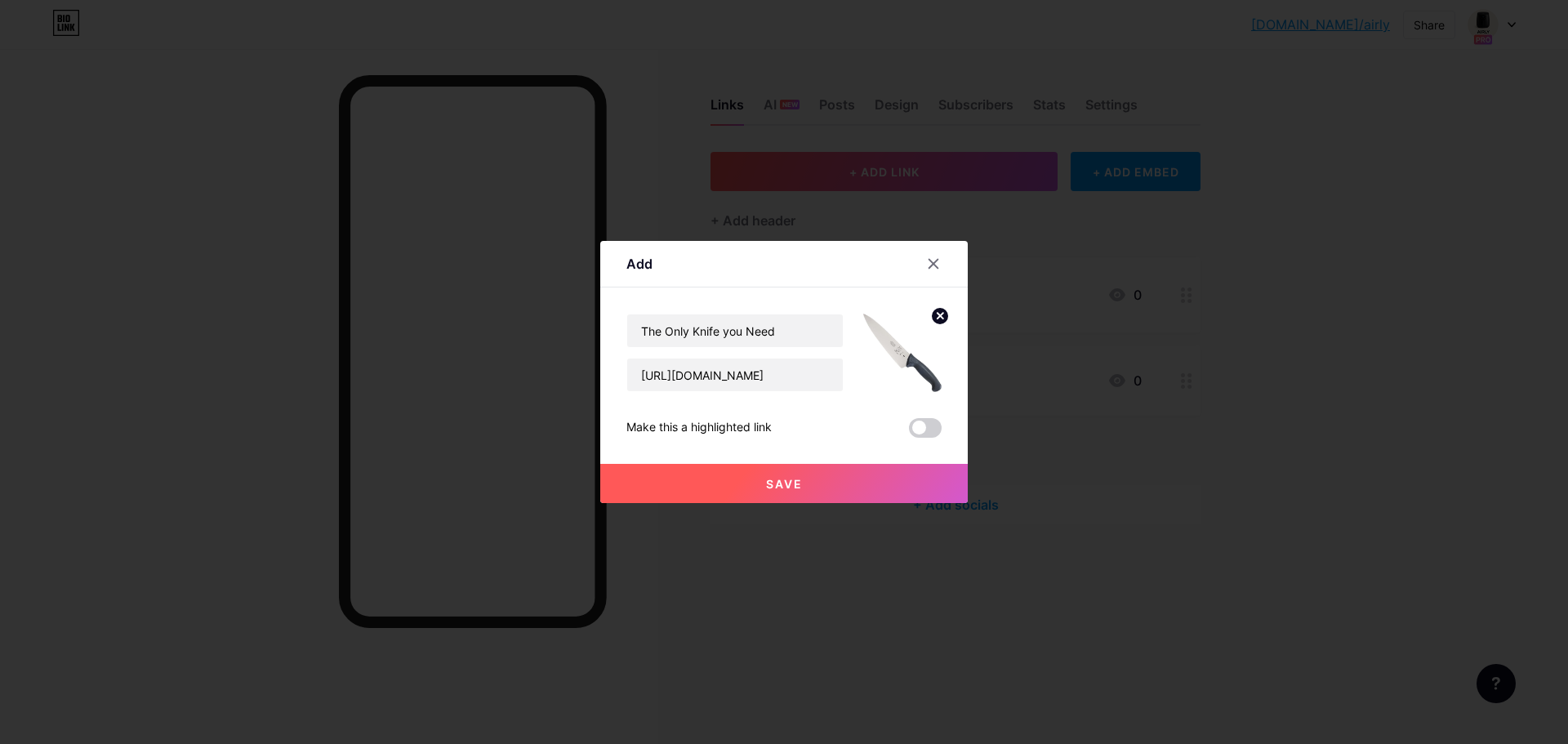
click at [815, 477] on button "Save" at bounding box center [784, 483] width 368 height 39
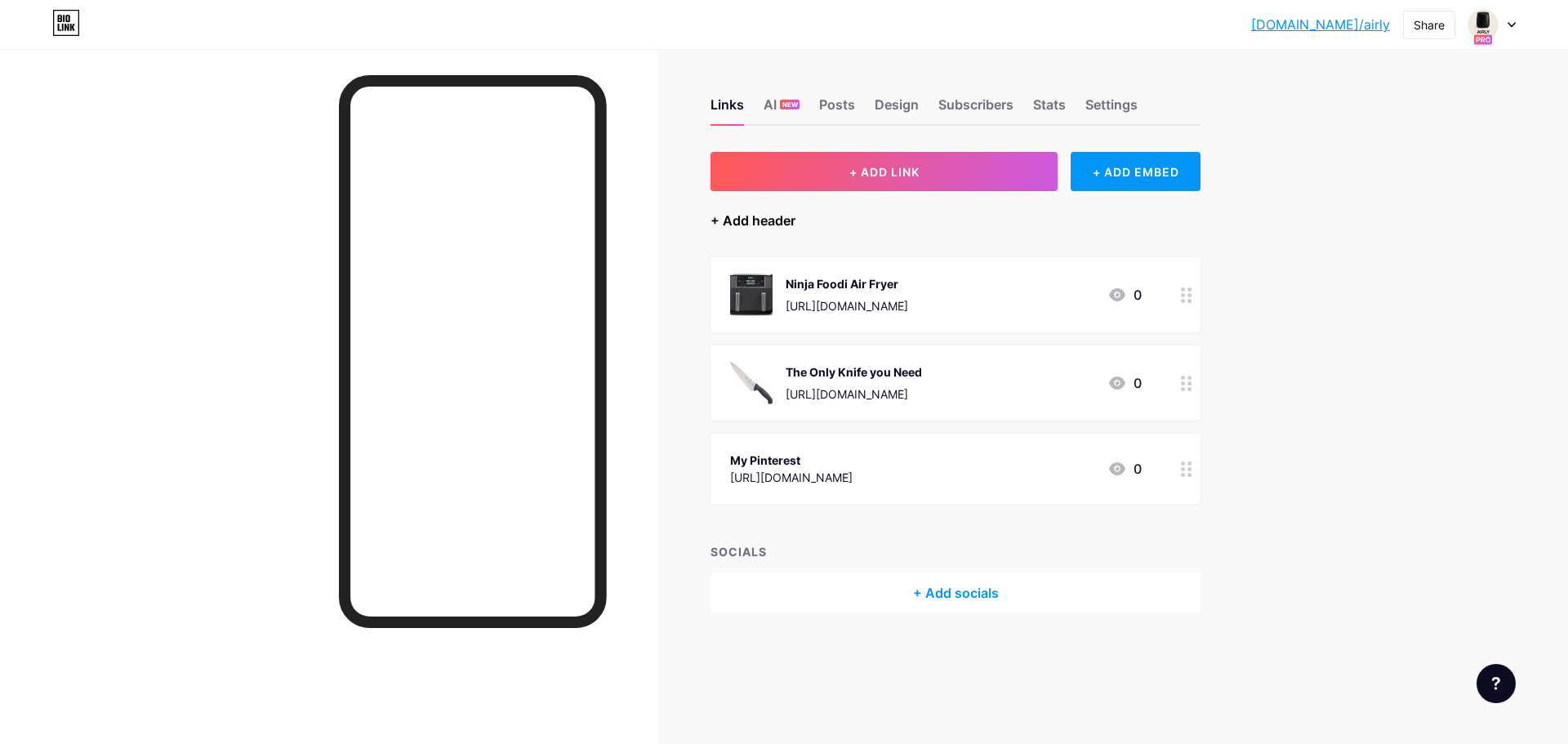
click at [748, 219] on div "+ Add header" at bounding box center [753, 220] width 85 height 20
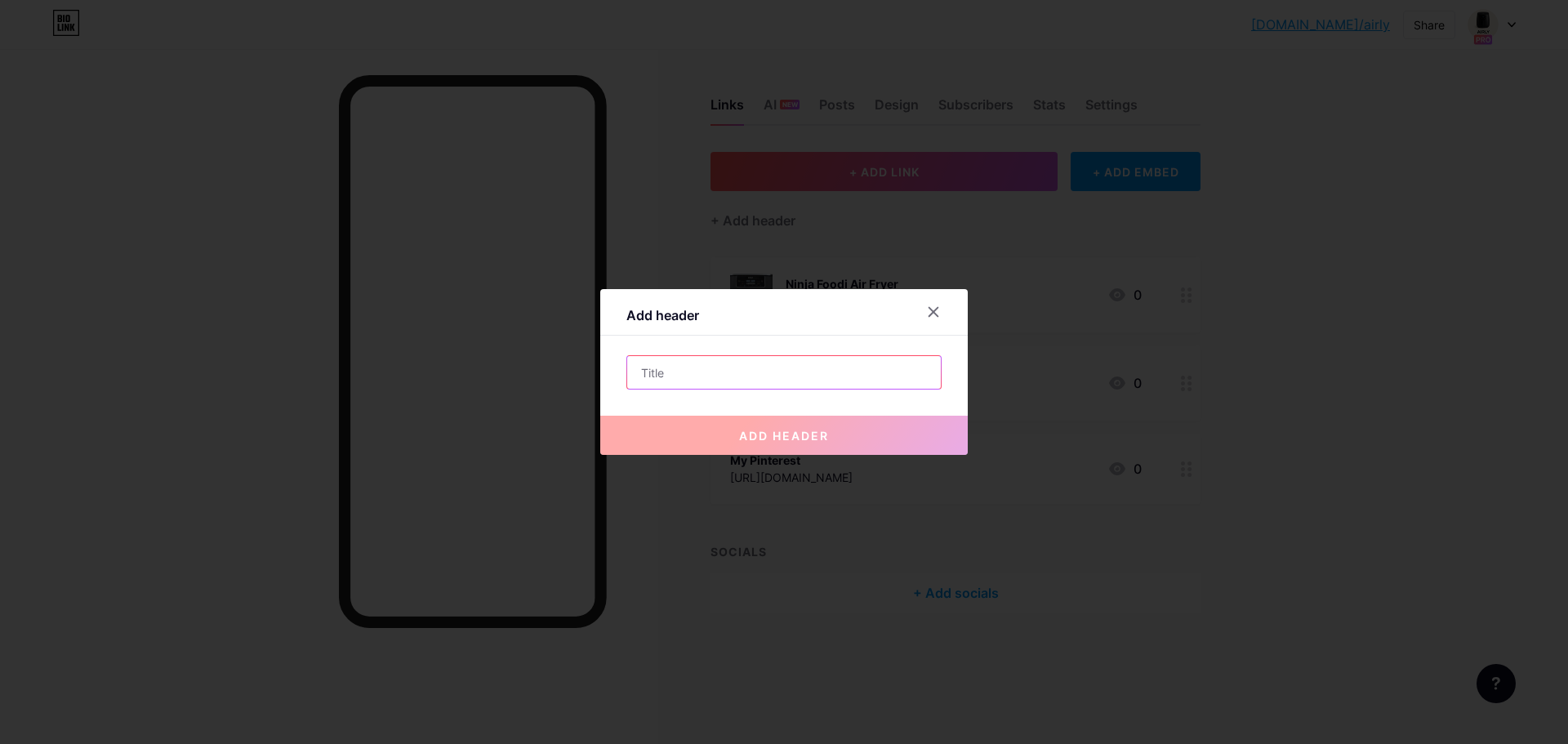
click at [771, 384] on input "text" at bounding box center [784, 372] width 314 height 32
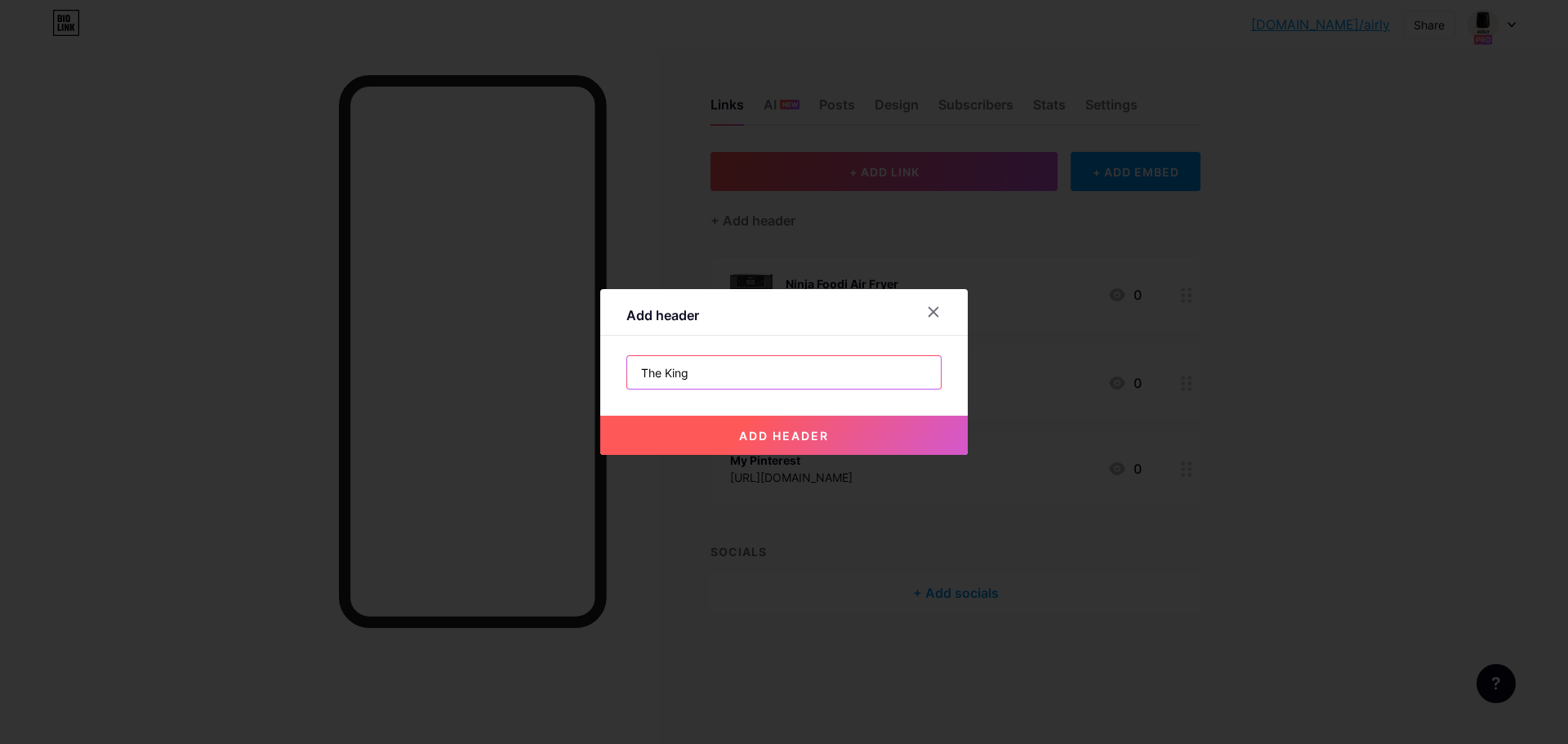
type input "The King"
click at [798, 436] on span "add header" at bounding box center [784, 435] width 90 height 14
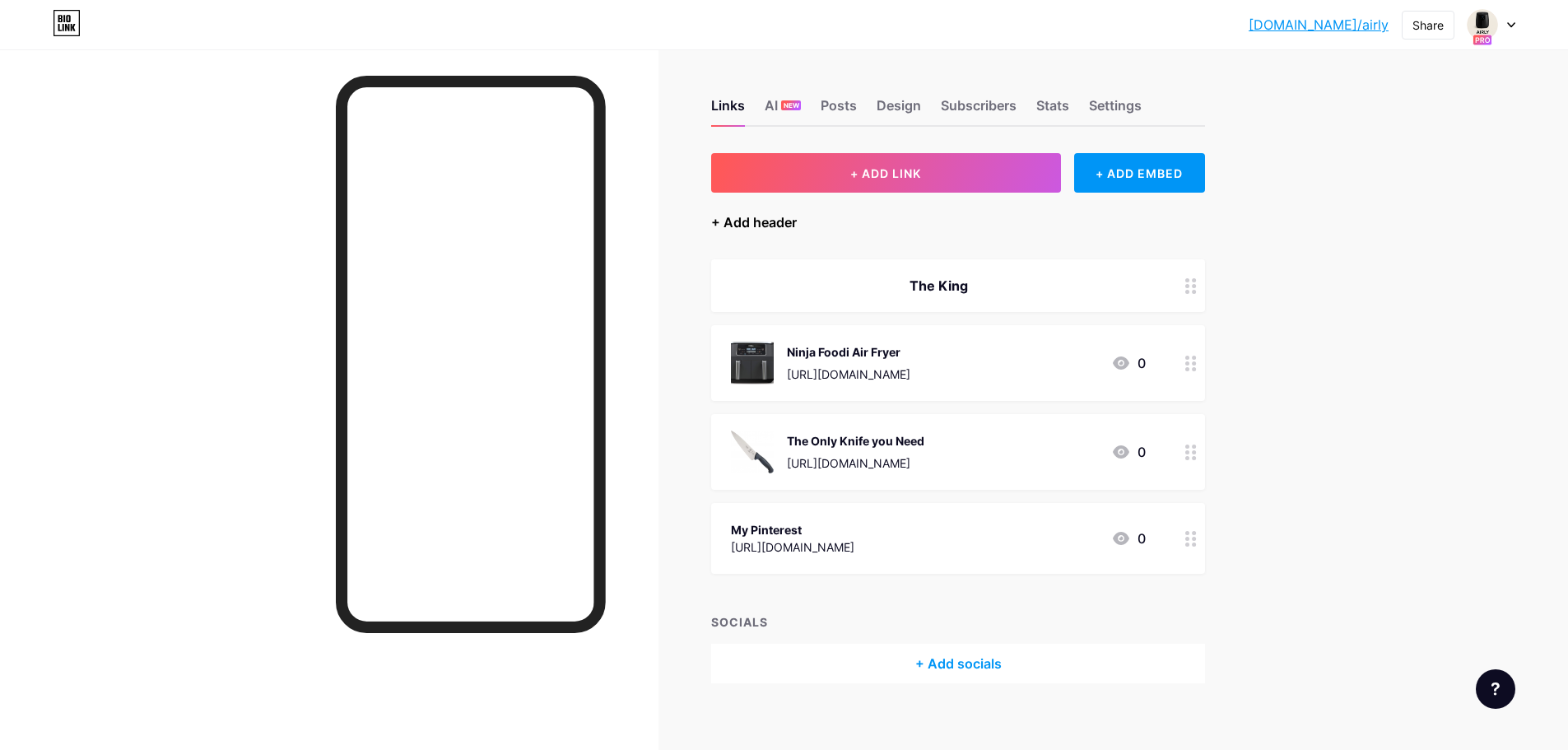
click at [763, 223] on div "+ Add header" at bounding box center [753, 222] width 86 height 20
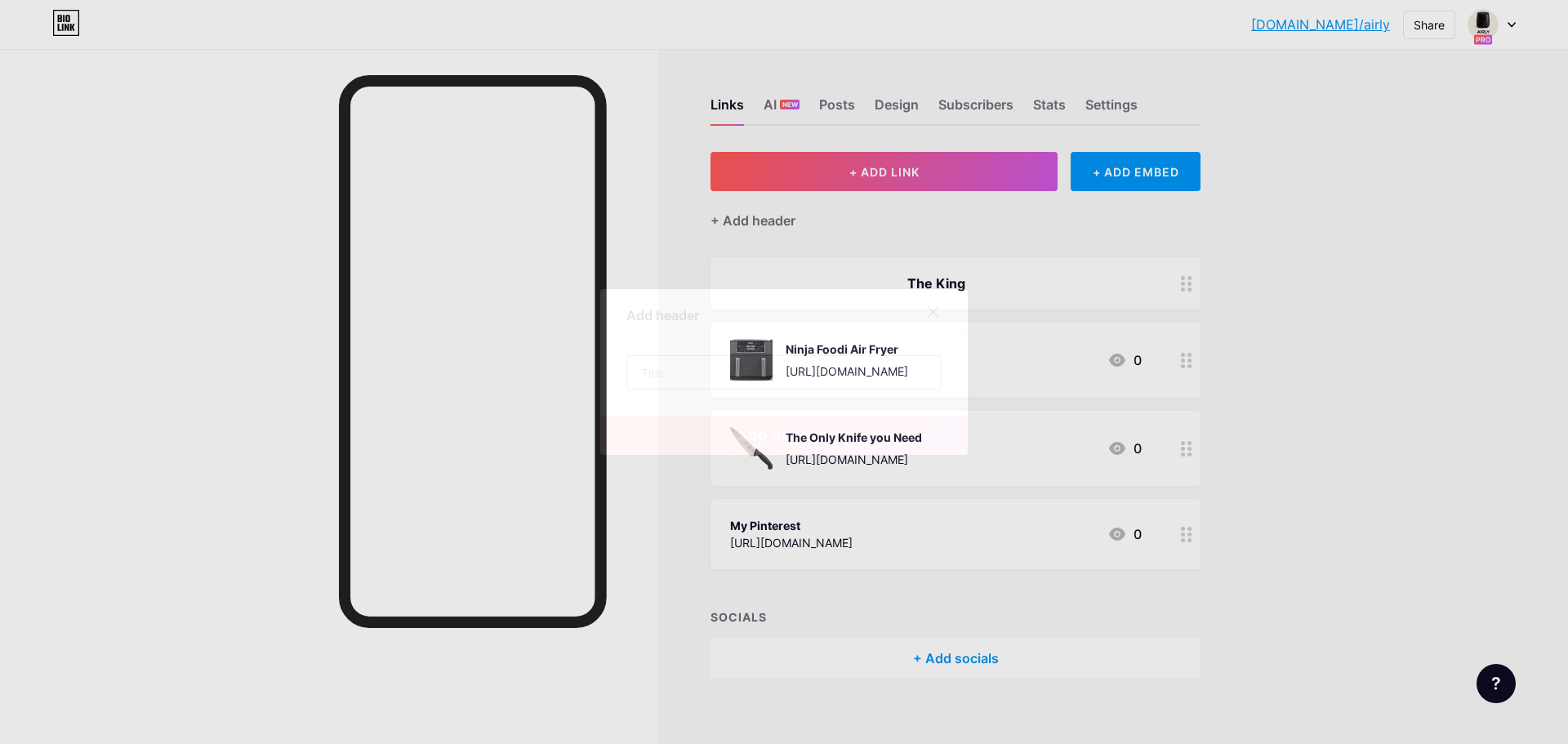
click at [757, 360] on input "text" at bounding box center [784, 372] width 314 height 32
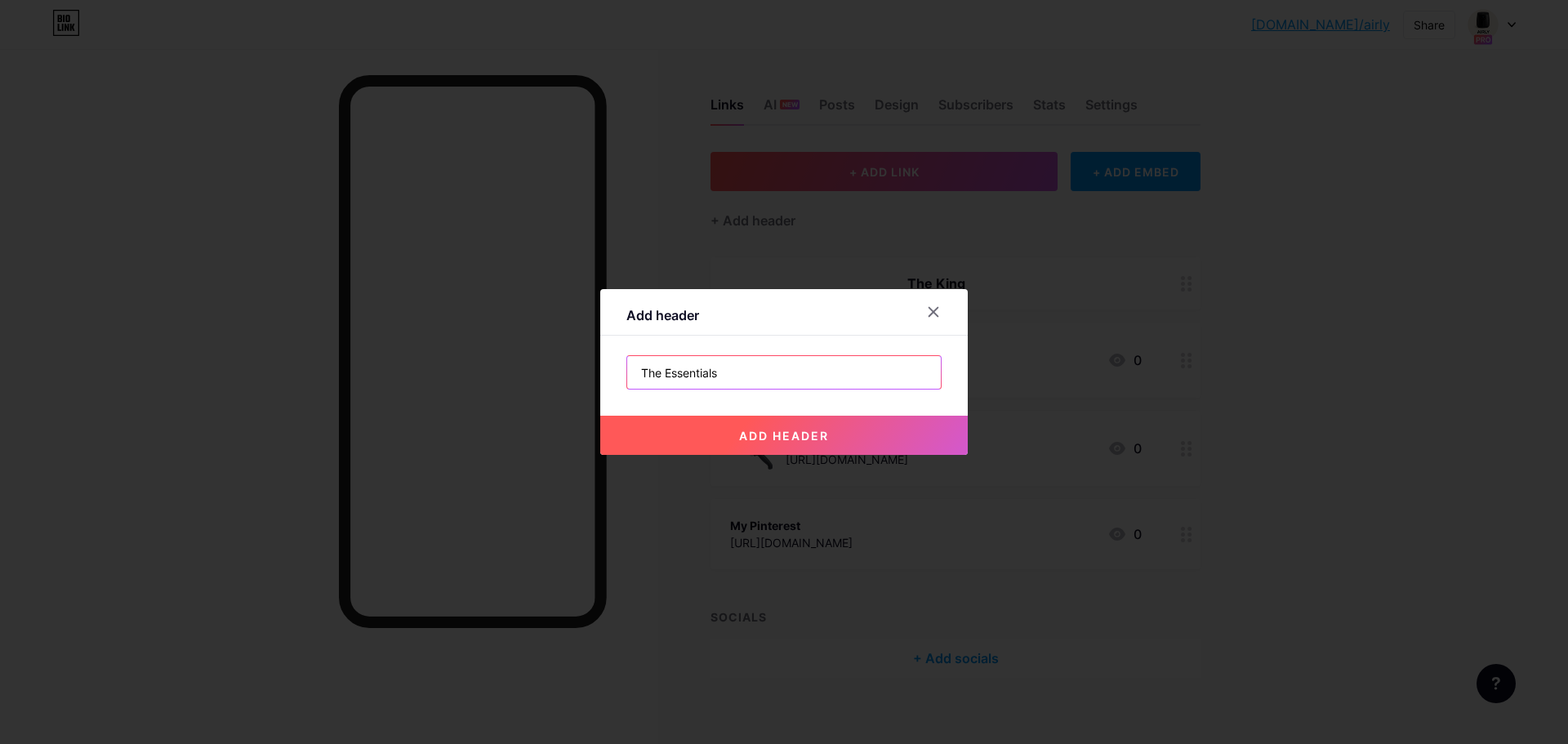
type input "The Essentials"
click at [778, 438] on span "add header" at bounding box center [784, 435] width 90 height 14
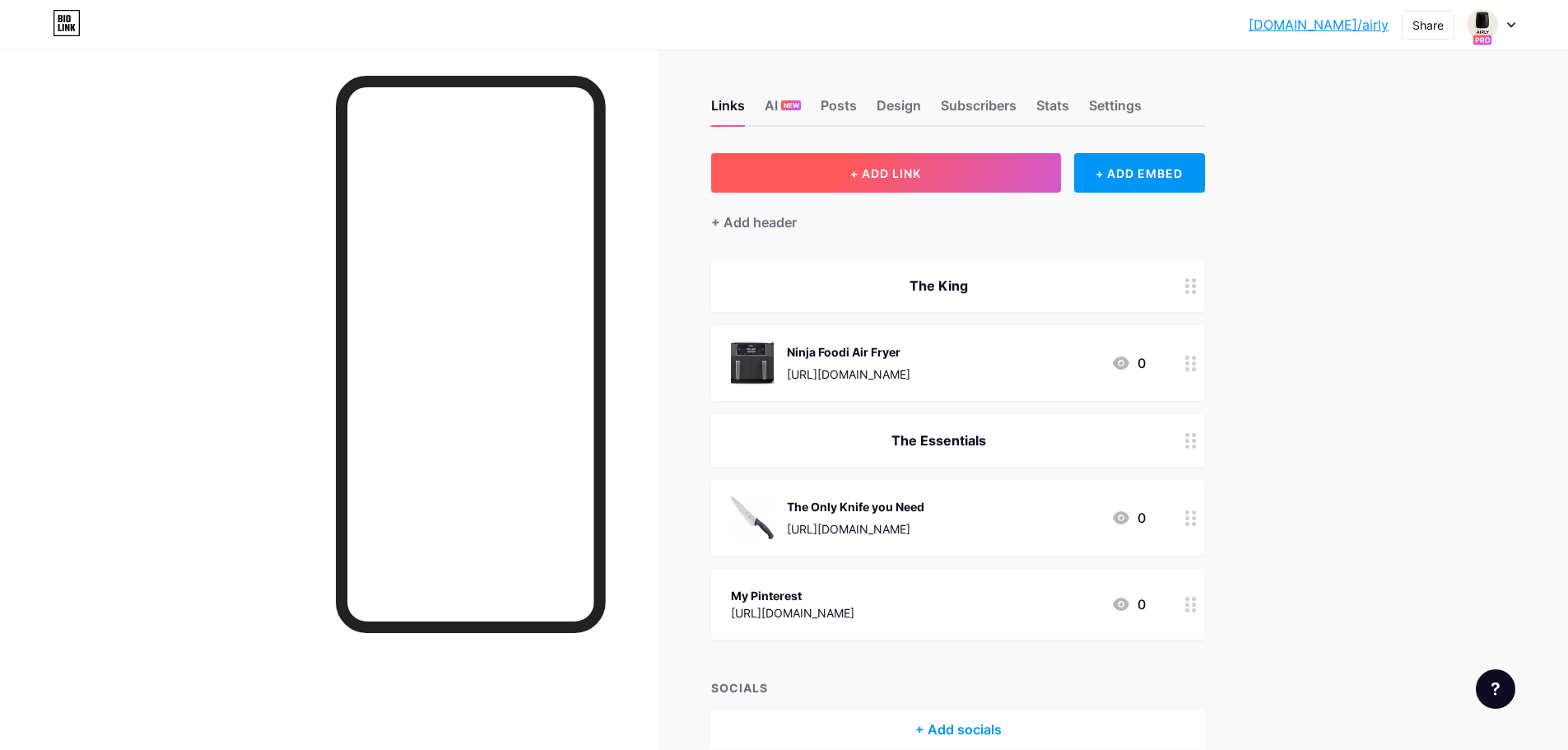
click at [977, 180] on button "+ ADD LINK" at bounding box center [886, 172] width 350 height 39
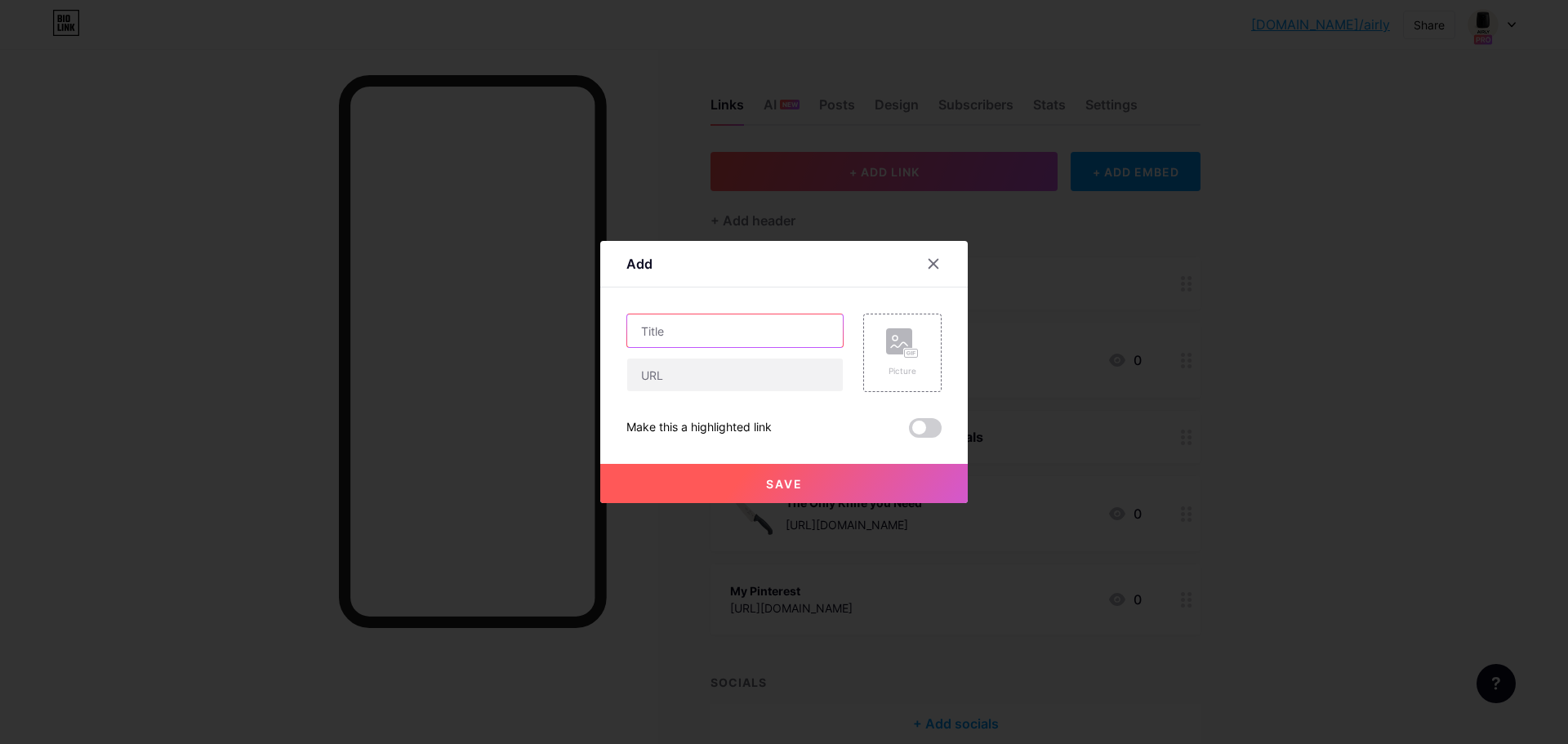
click at [734, 321] on input "text" at bounding box center [735, 331] width 215 height 32
type input "U"
type input "Smart Cutting Board"
paste input "[URL][DOMAIN_NAME]"
type input "[URL][DOMAIN_NAME]"
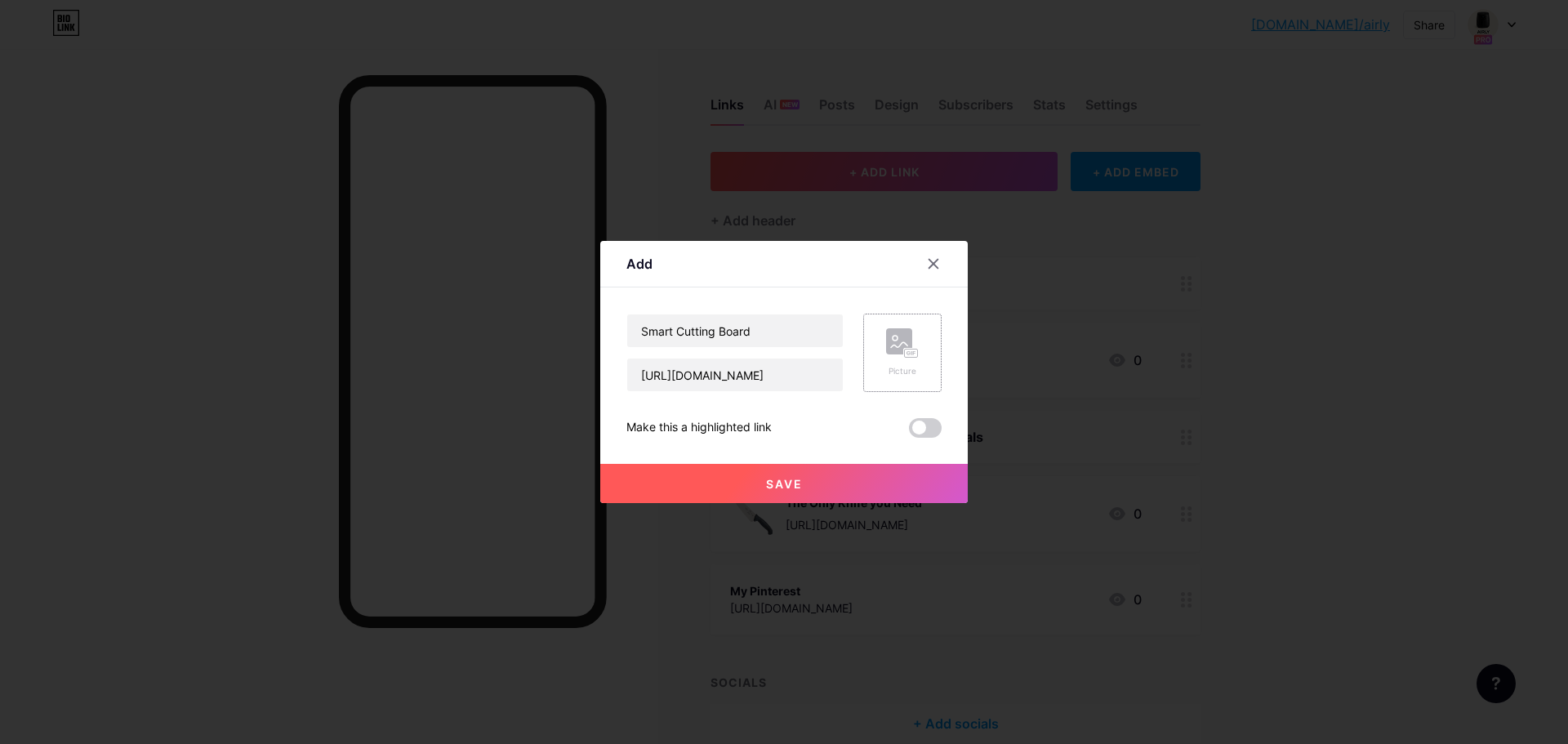
click at [900, 348] on rect at bounding box center [899, 340] width 26 height 26
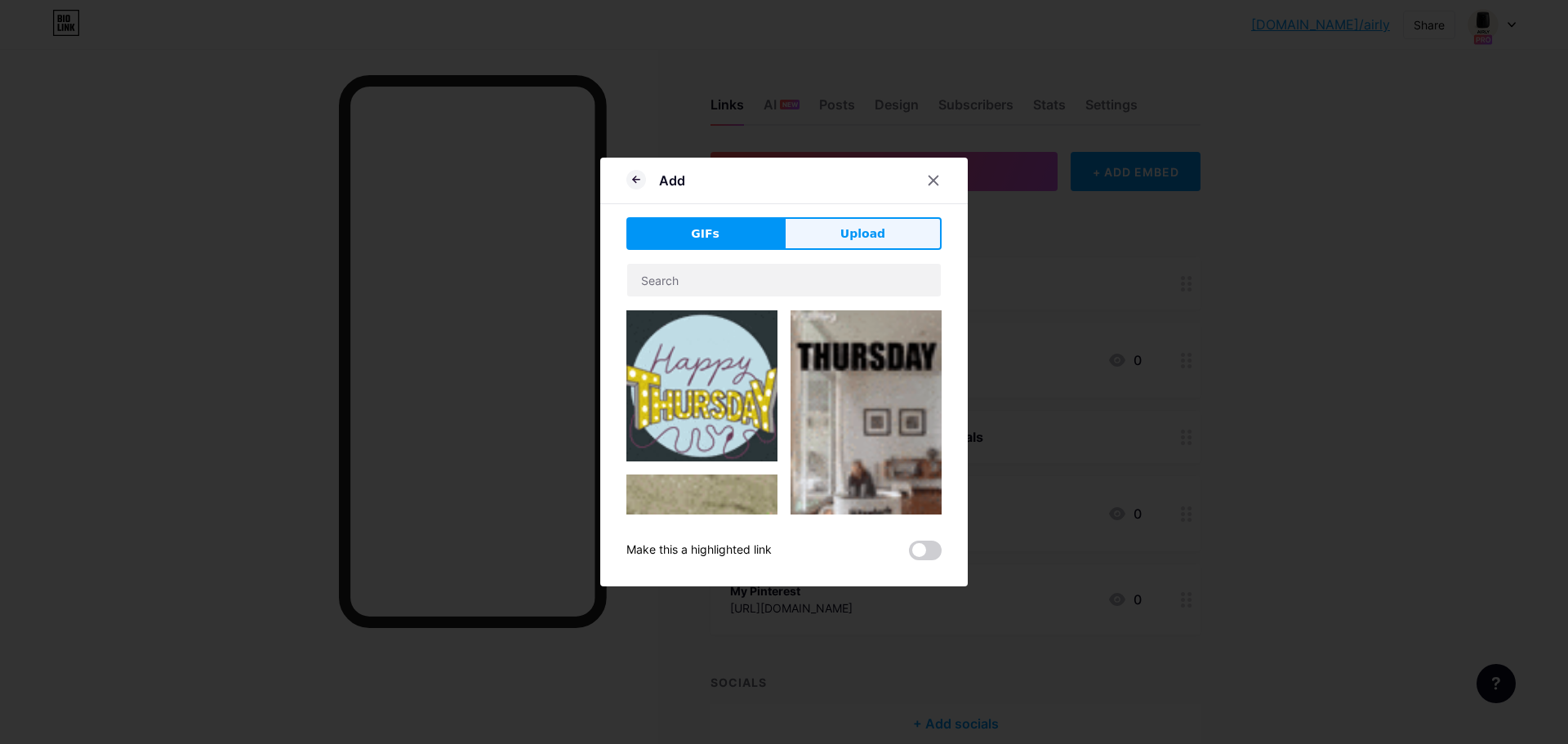
click at [839, 221] on button "Upload" at bounding box center [863, 233] width 157 height 32
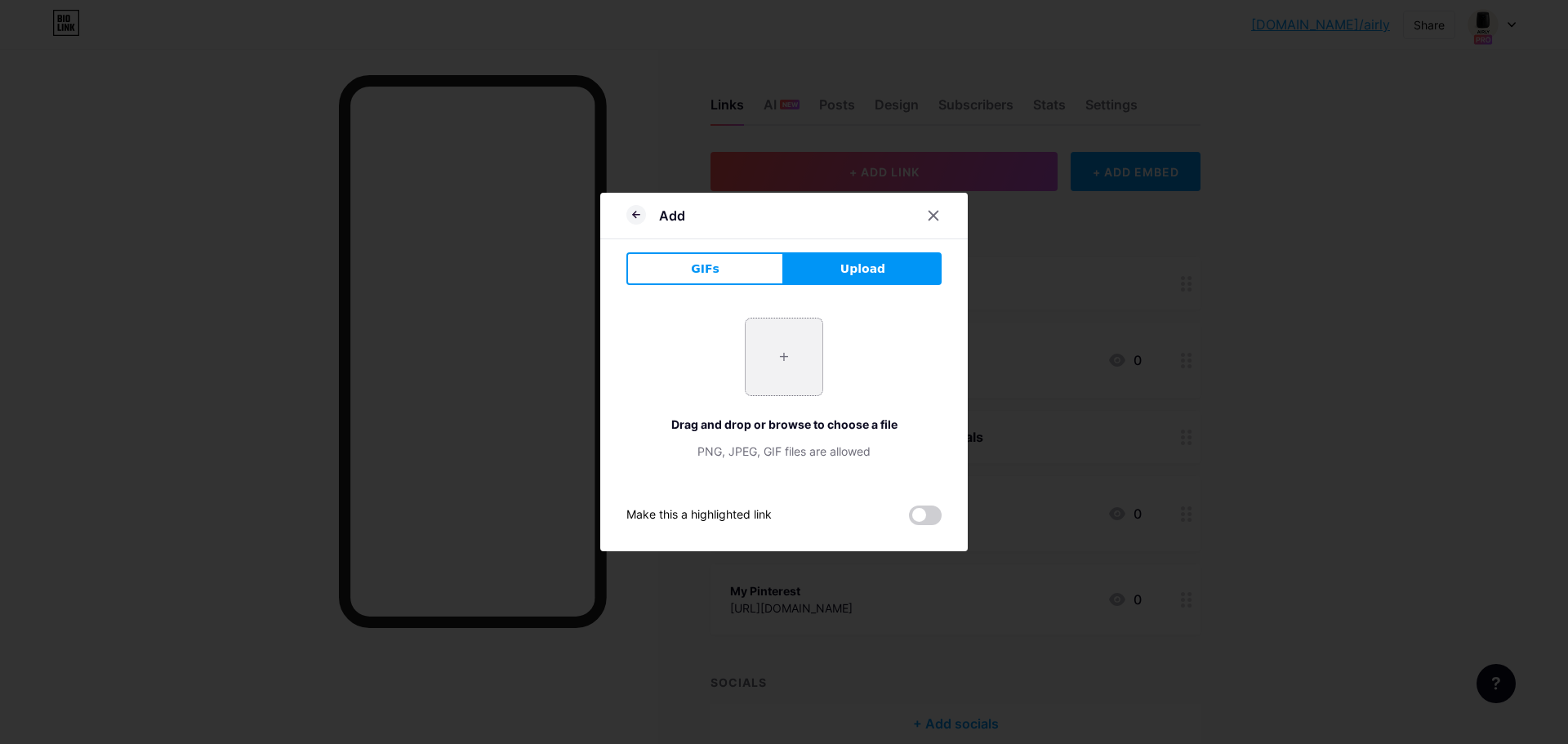
click at [779, 355] on input "file" at bounding box center [784, 356] width 77 height 77
type input "C:\fakepath\512ByGWVojL._AC_SX679_.jpg"
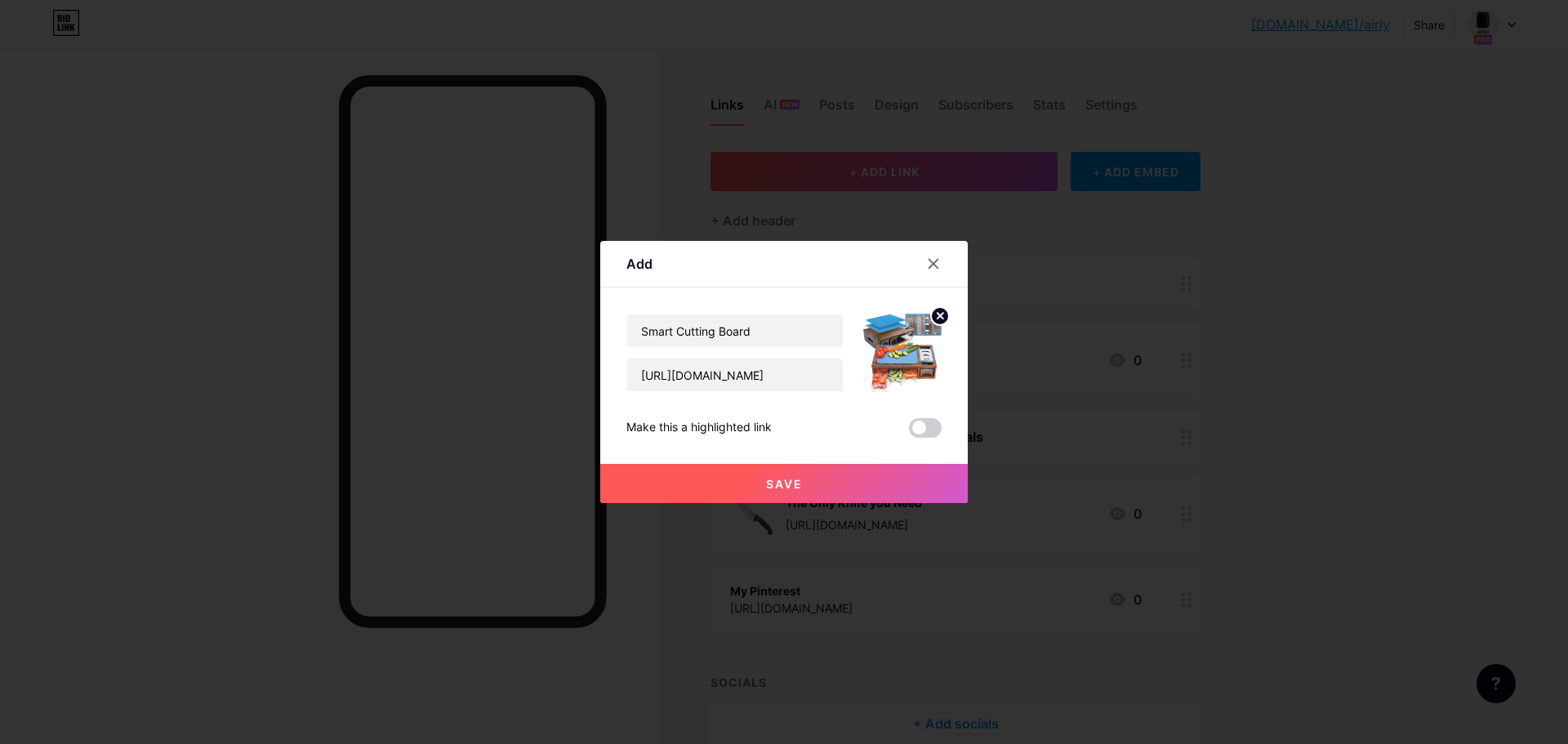
click at [790, 486] on span "Save" at bounding box center [784, 483] width 37 height 14
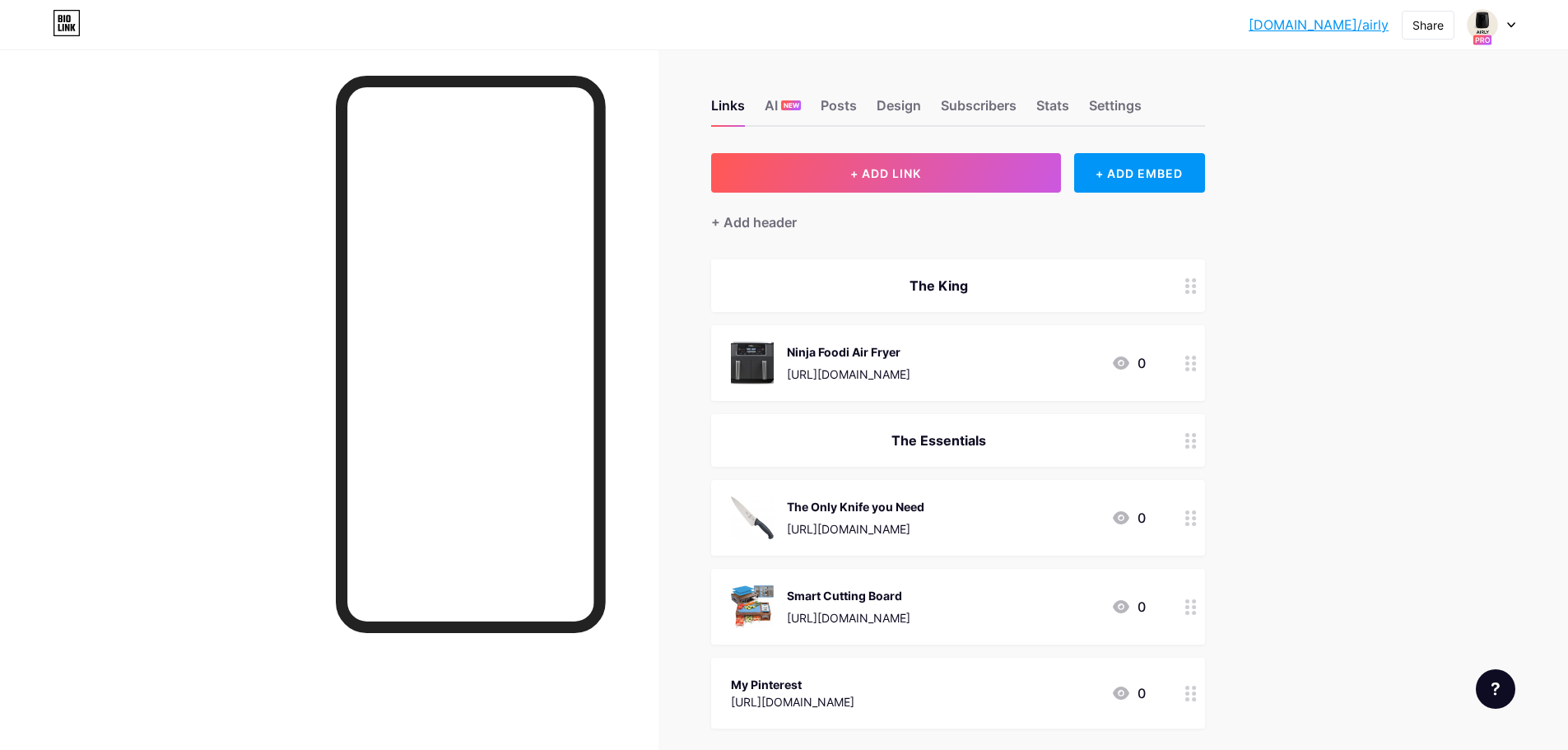
click at [1004, 364] on div "Ninja Foodi Air Fryer [URL][DOMAIN_NAME] 0" at bounding box center [939, 363] width 415 height 43
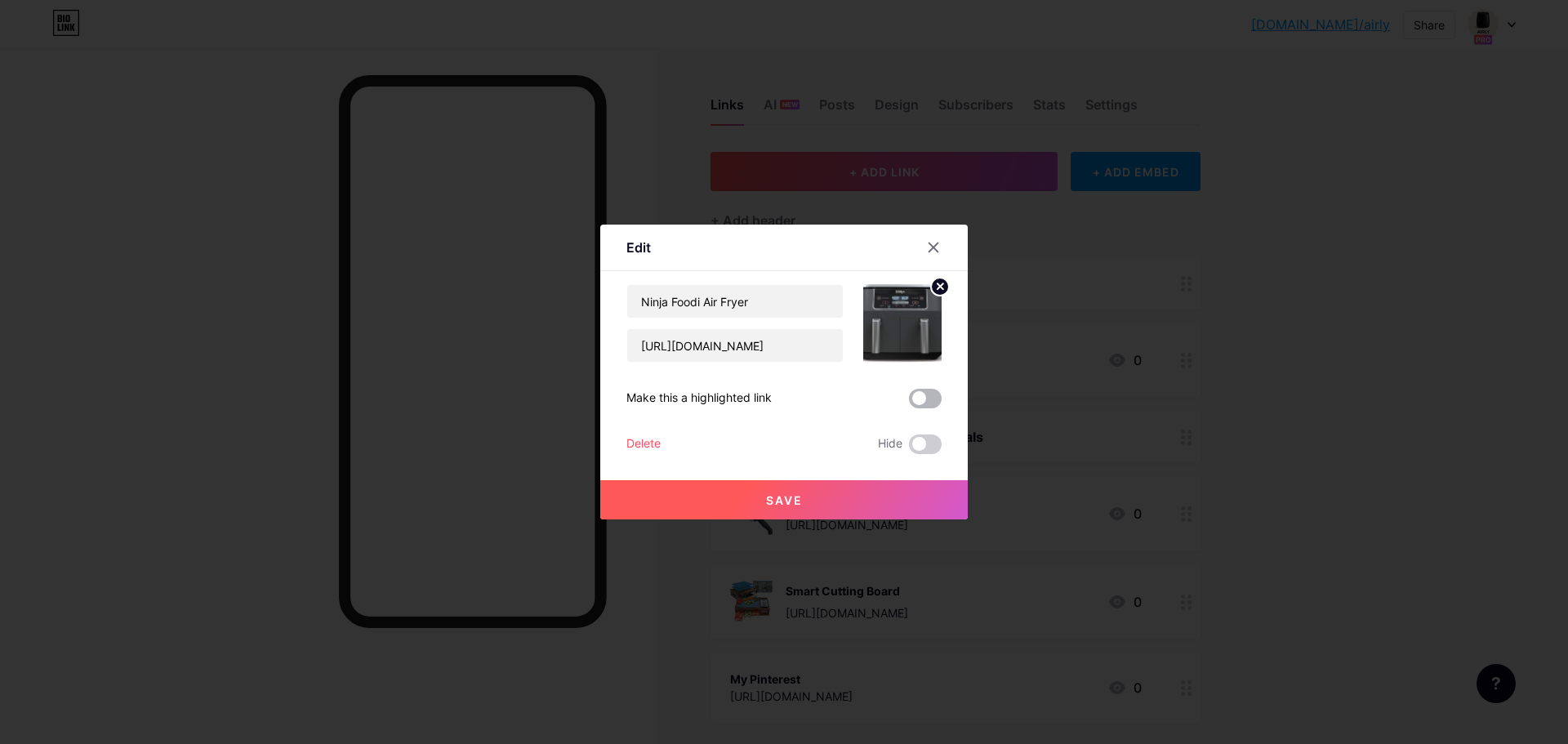
click at [927, 403] on span at bounding box center [926, 398] width 32 height 20
click at [909, 402] on input "checkbox" at bounding box center [909, 402] width 0 height 0
click at [856, 513] on button "Save" at bounding box center [784, 499] width 368 height 39
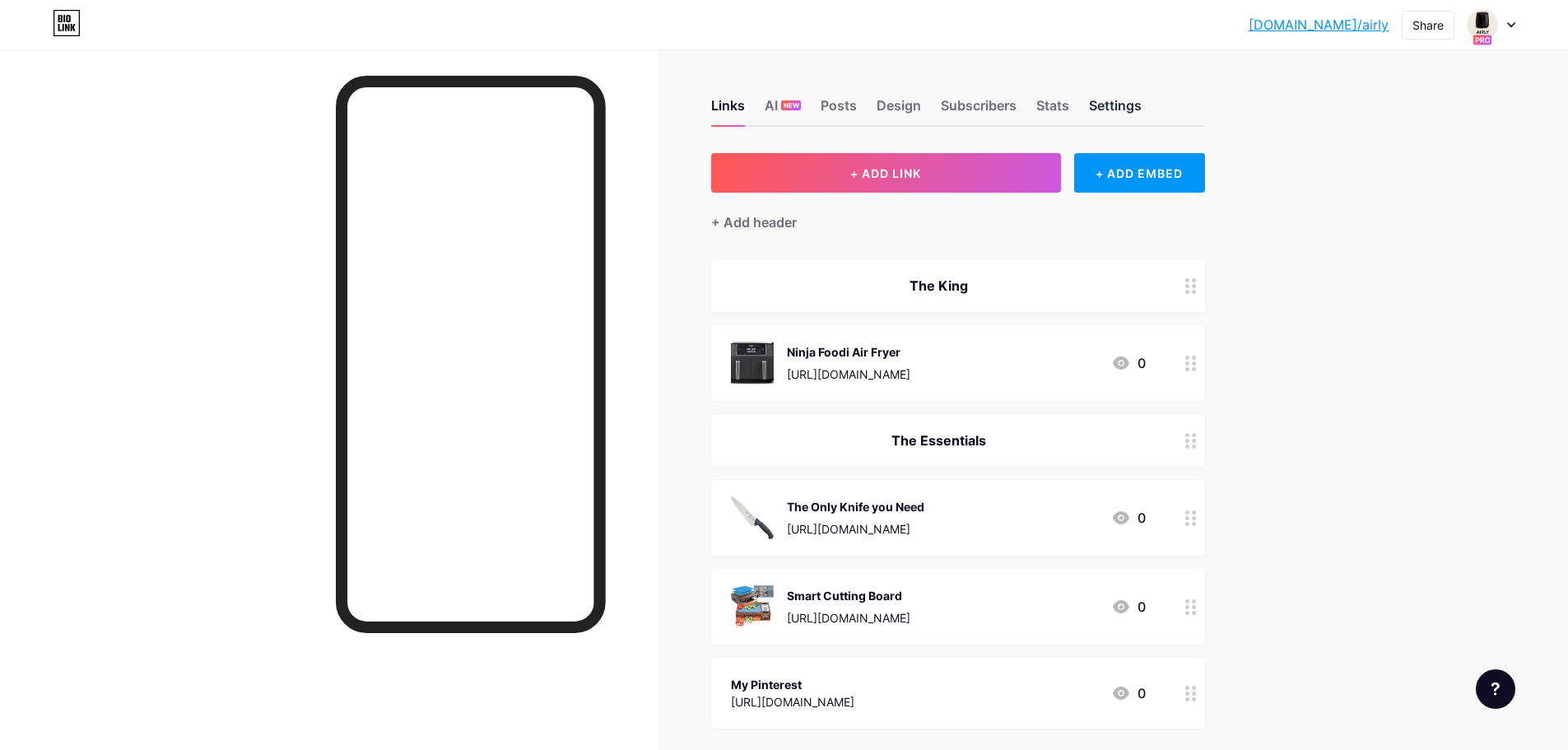
click at [1113, 107] on div "Settings" at bounding box center [1115, 109] width 53 height 30
click at [746, 107] on div "Links" at bounding box center [727, 109] width 34 height 30
click at [1103, 107] on div "Settings" at bounding box center [1115, 109] width 53 height 30
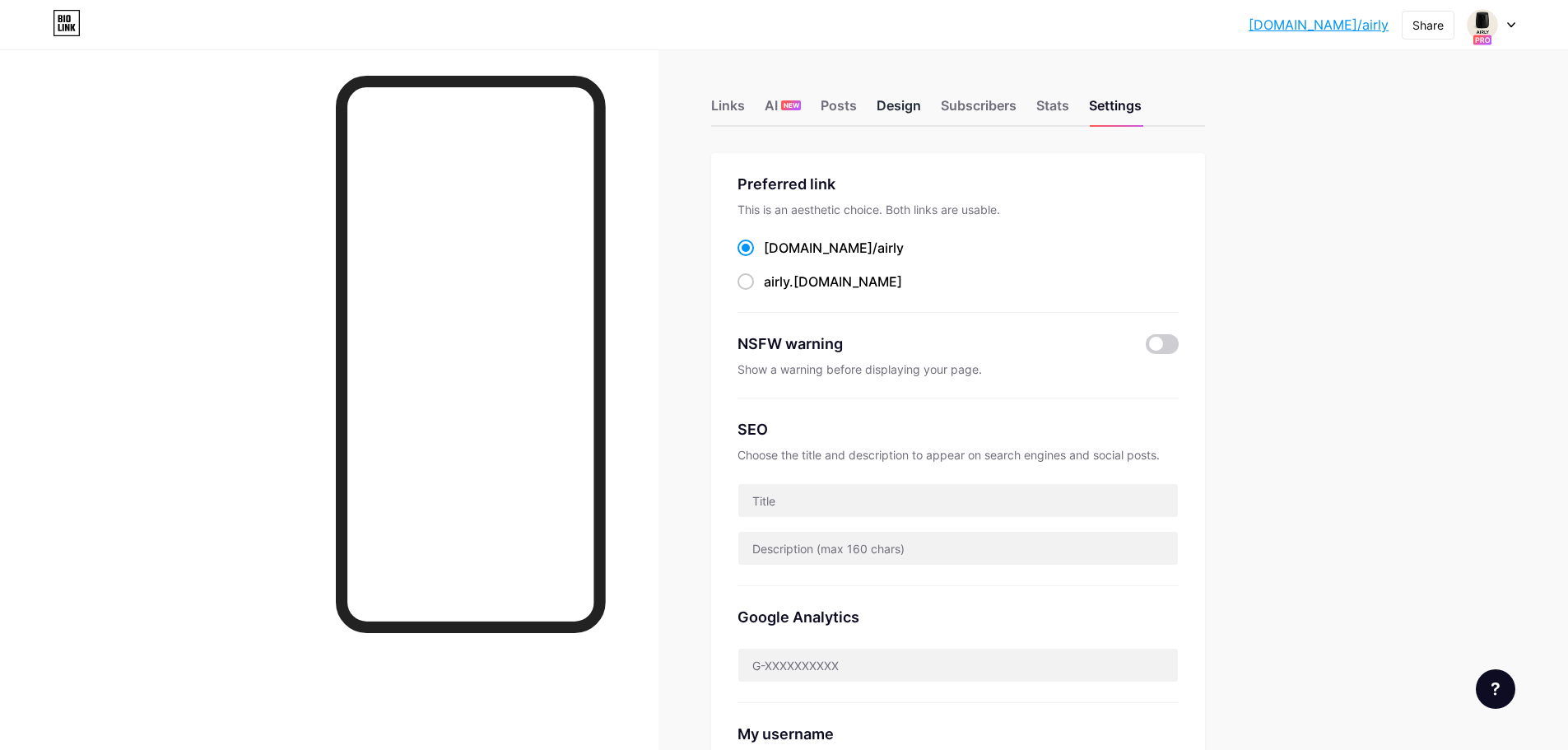
click at [883, 109] on div "Design" at bounding box center [899, 109] width 44 height 30
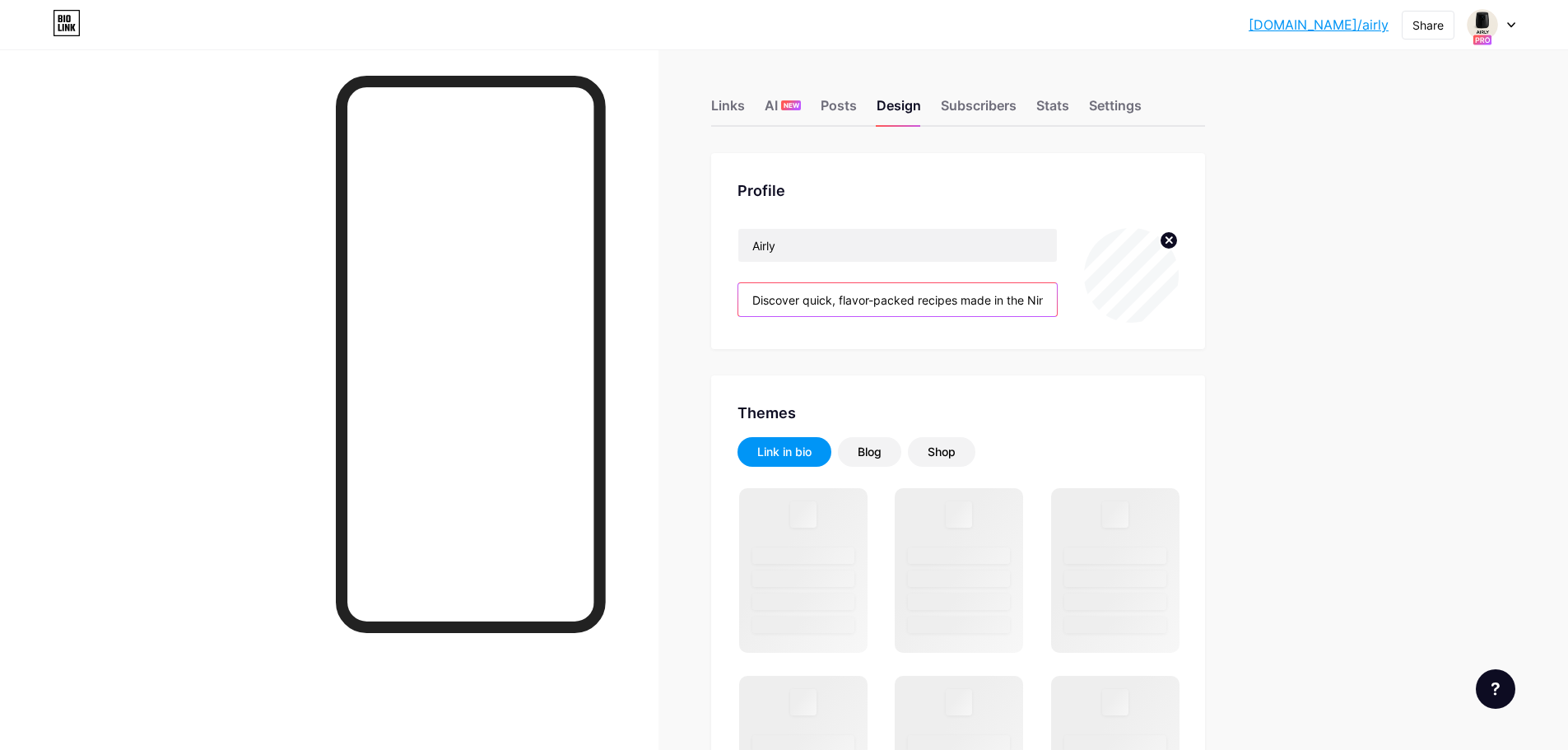
click at [1022, 294] on input "Discover quick, flavor-packed recipes made in the Ninja Foodi Dual Zone Air Fry…" at bounding box center [898, 300] width 319 height 33
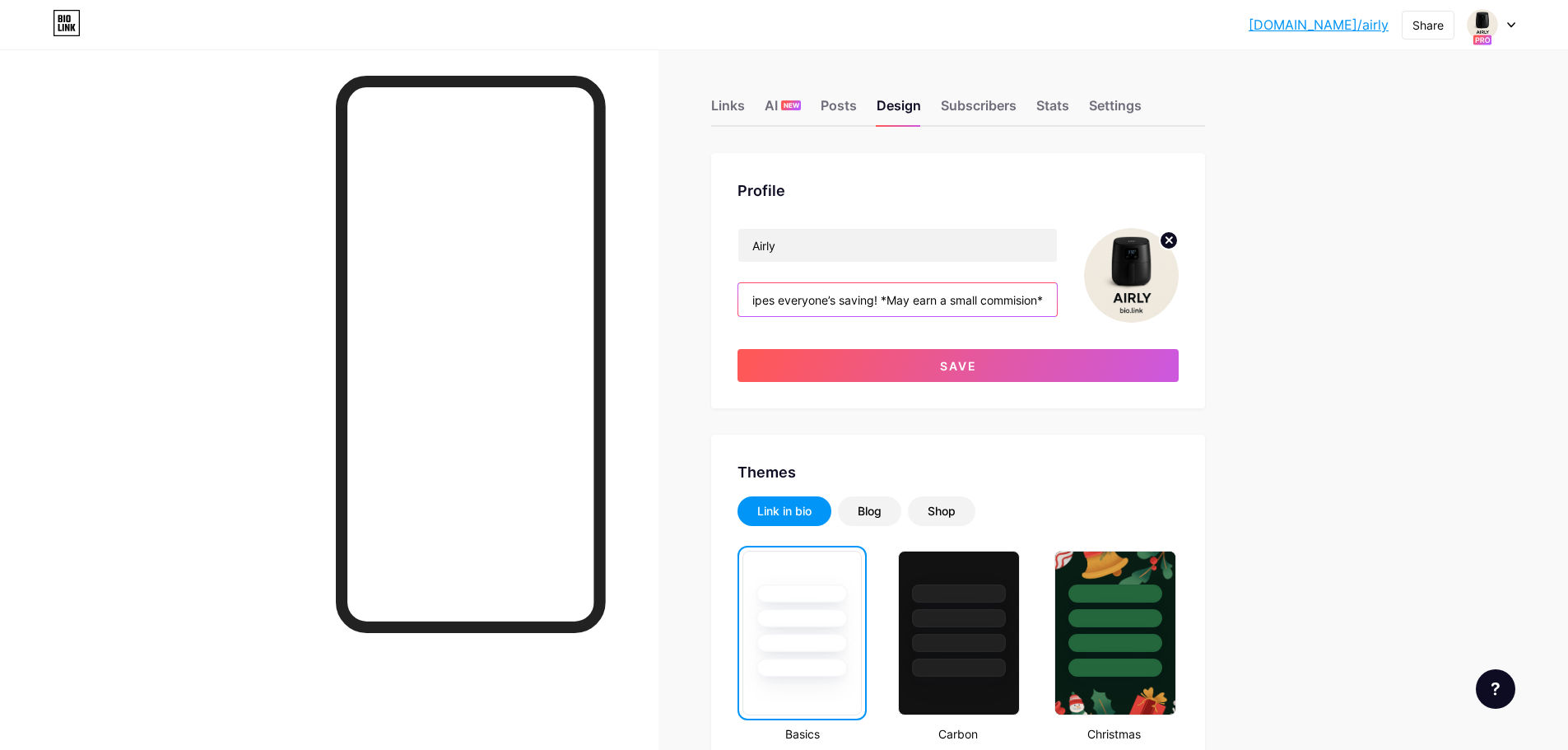
scroll to position [0, 955]
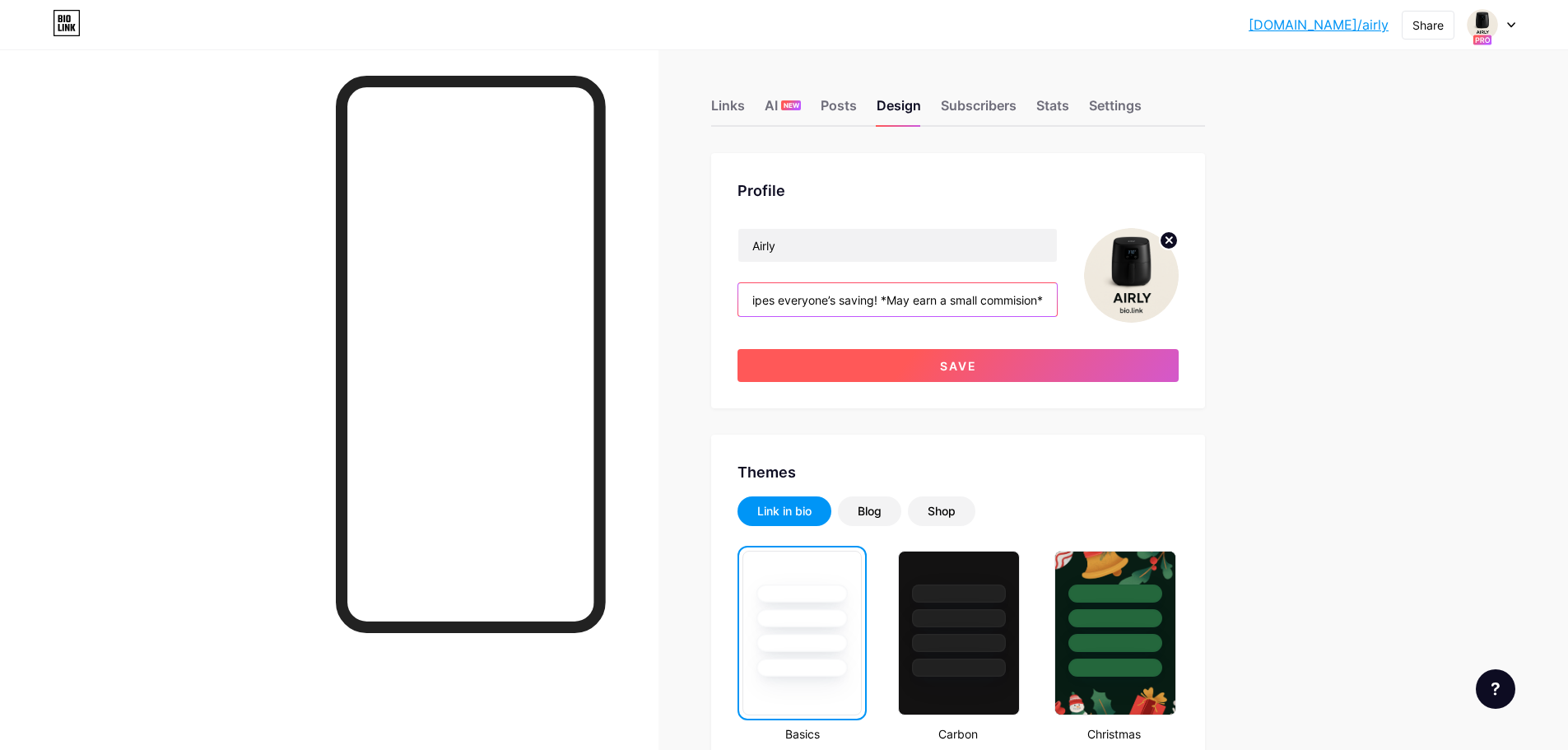
type input "Discover quick, flavor-packed recipes made in the Ninja Foodi Dual Zone Air Fry…"
click at [950, 368] on span "Save" at bounding box center [959, 366] width 37 height 14
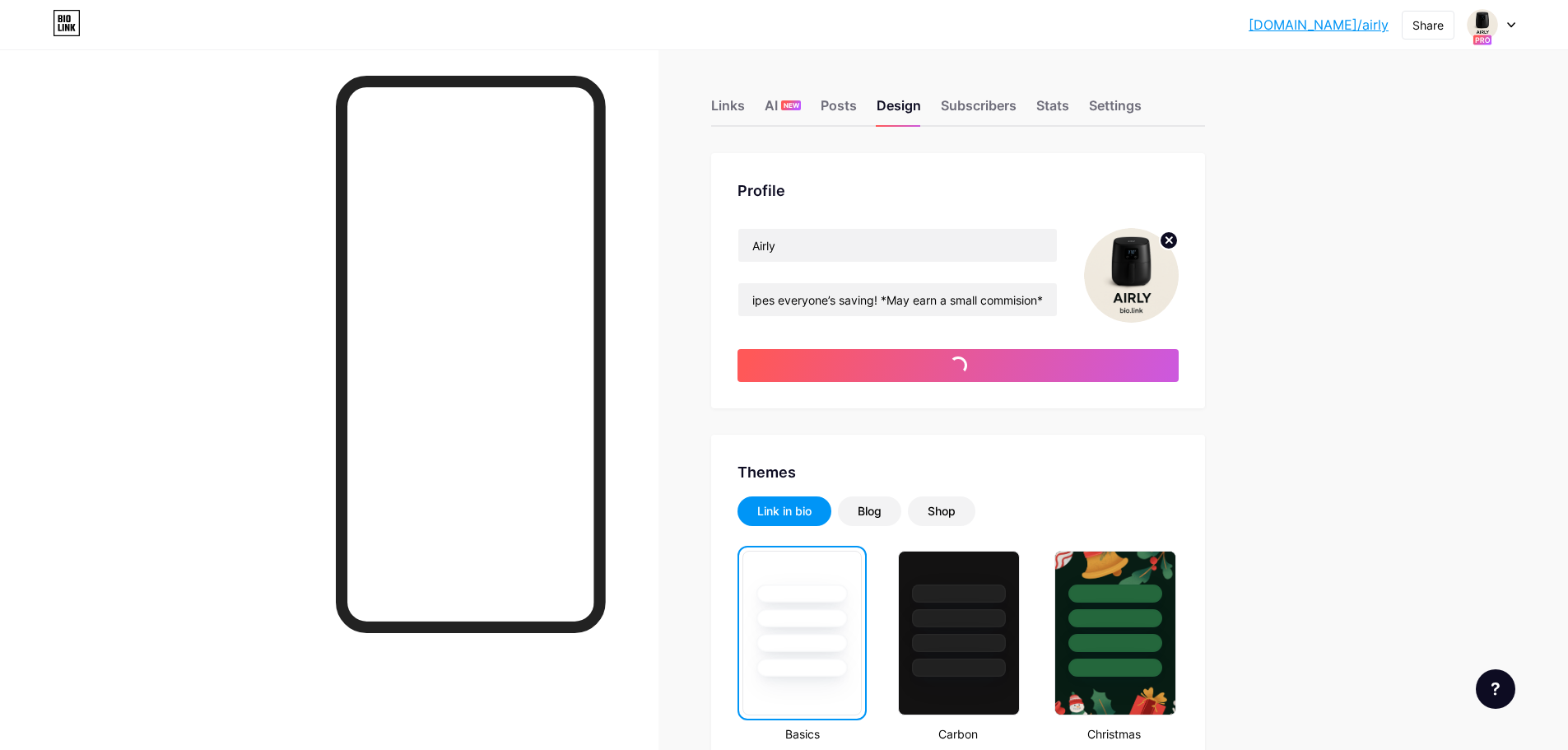
scroll to position [0, 0]
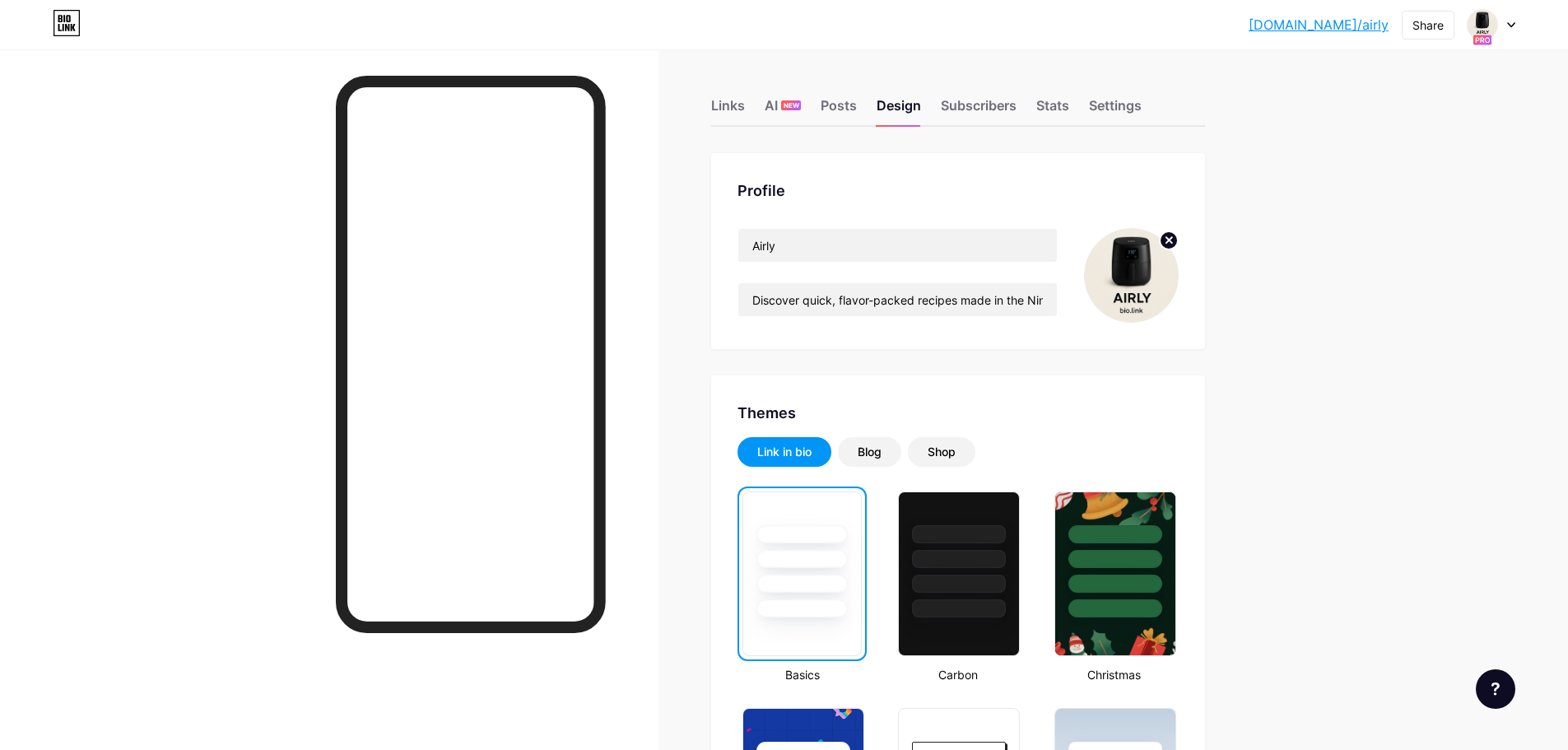
drag, startPoint x: 1375, startPoint y: 26, endPoint x: 1323, endPoint y: 44, distance: 55.0
drag, startPoint x: 1298, startPoint y: 10, endPoint x: 1403, endPoint y: 37, distance: 108.4
click at [1403, 37] on div "[DOMAIN_NAME]/airly [DOMAIN_NAME]/airly Share Switch accounts Airly [DOMAIN_NAM…" at bounding box center [784, 24] width 1568 height 30
copy div "[DOMAIN_NAME]/airly Share Switch accounts Airly [DOMAIN_NAME]/airly TheLushLab …"
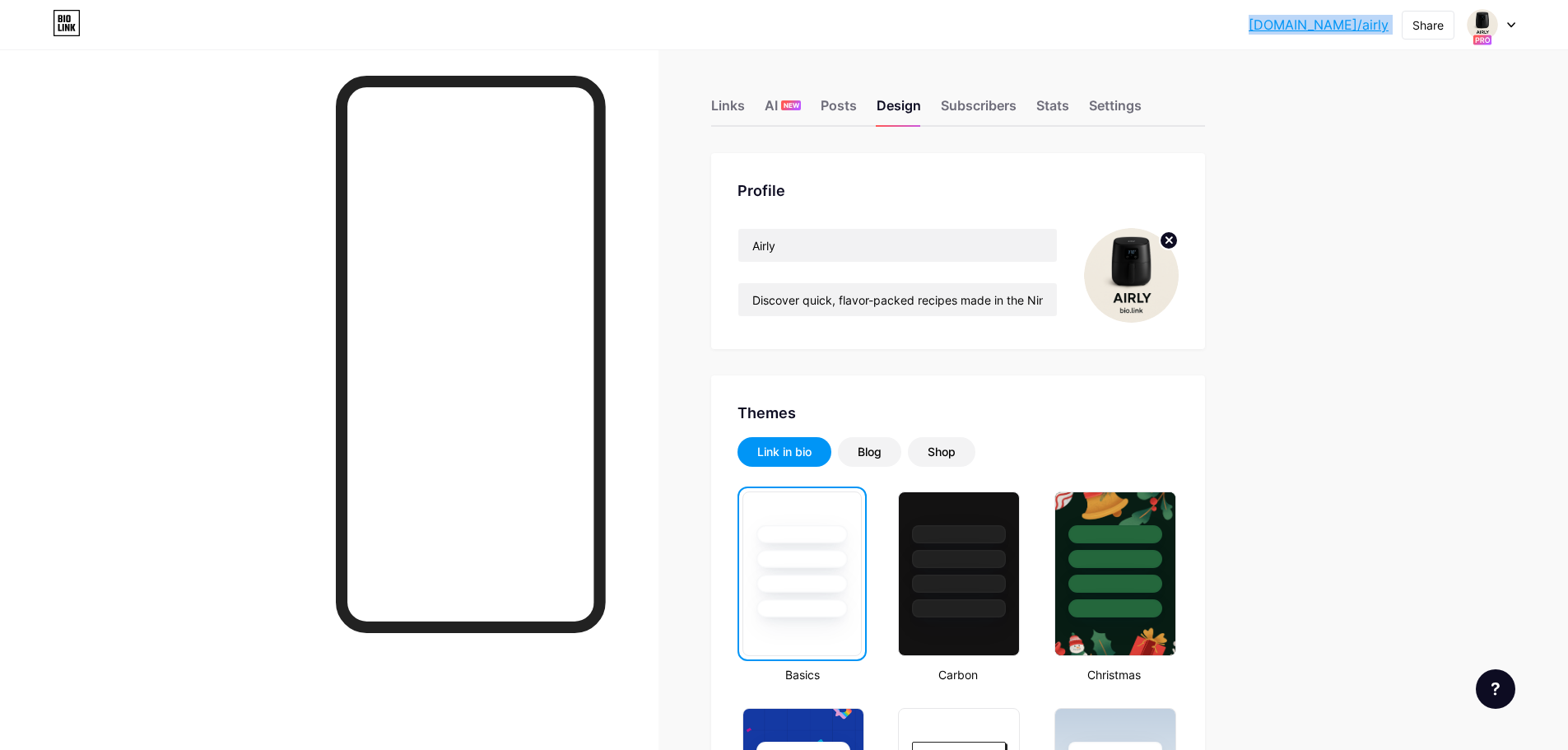
copy div "[DOMAIN_NAME]/airly Share Switch accounts Airly [DOMAIN_NAME]/airly TheLushLab …"
